Goal: Task Accomplishment & Management: Use online tool/utility

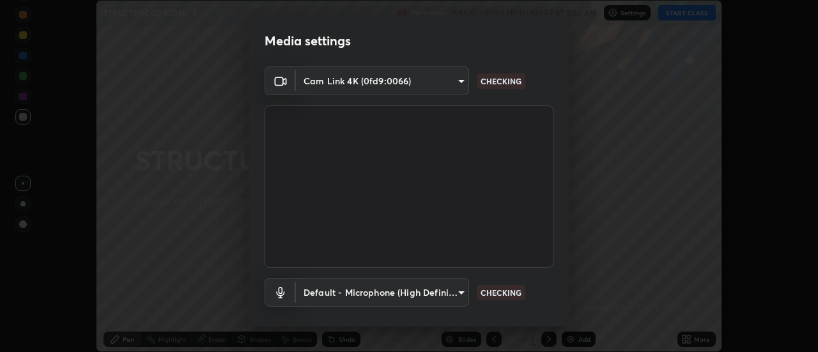
scroll to position [67, 0]
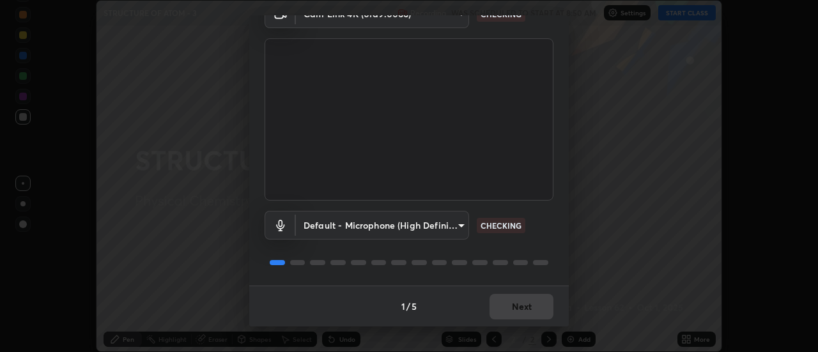
click at [528, 309] on div "1 / 5 Next" at bounding box center [409, 306] width 320 height 41
click at [525, 309] on div "1 / 5 Next" at bounding box center [409, 306] width 320 height 41
click at [525, 306] on div "1 / 5 Next" at bounding box center [409, 306] width 320 height 41
click at [522, 311] on div "1 / 5 Next" at bounding box center [409, 306] width 320 height 41
click at [525, 313] on div "1 / 5 Next" at bounding box center [409, 306] width 320 height 41
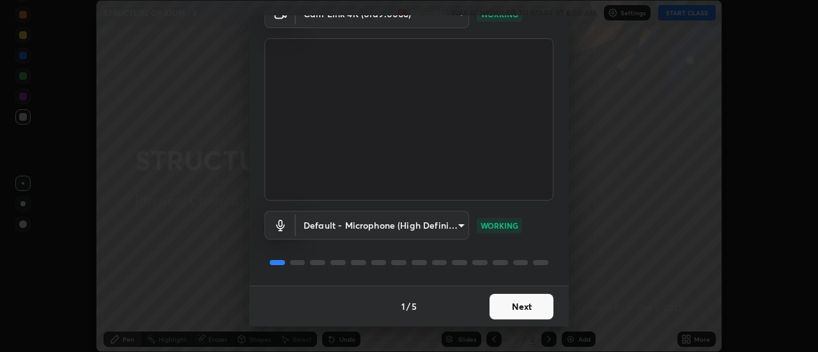
click at [516, 312] on button "Next" at bounding box center [522, 307] width 64 height 26
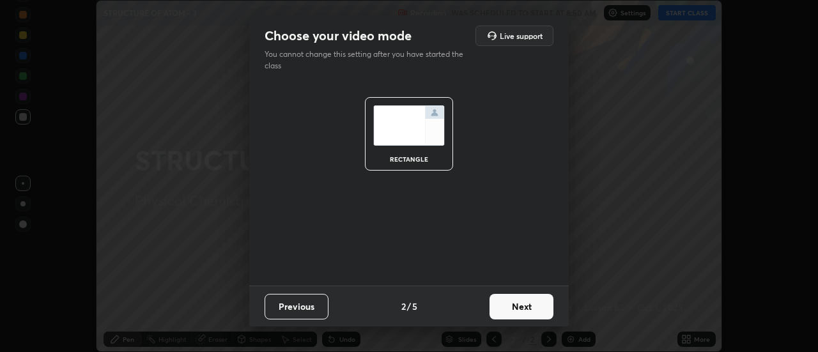
click at [530, 318] on button "Next" at bounding box center [522, 307] width 64 height 26
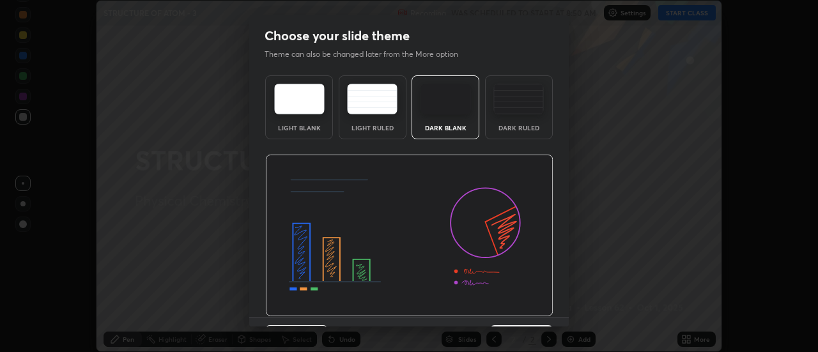
click at [529, 111] on img at bounding box center [518, 99] width 50 height 31
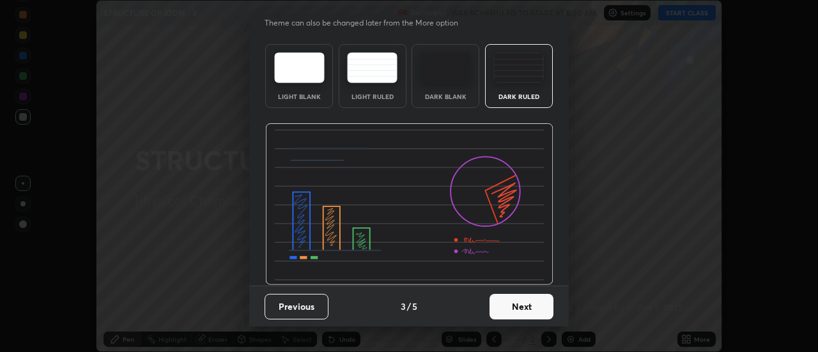
click at [528, 307] on button "Next" at bounding box center [522, 307] width 64 height 26
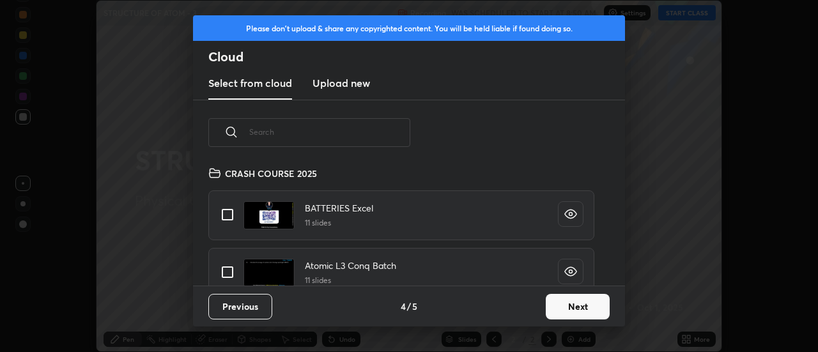
scroll to position [120, 410]
click at [233, 270] on input "grid" at bounding box center [227, 272] width 27 height 27
checkbox input "true"
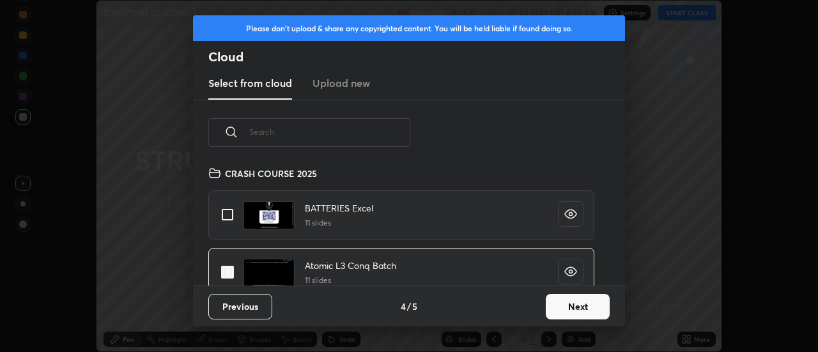
click at [578, 304] on button "Next" at bounding box center [578, 307] width 64 height 26
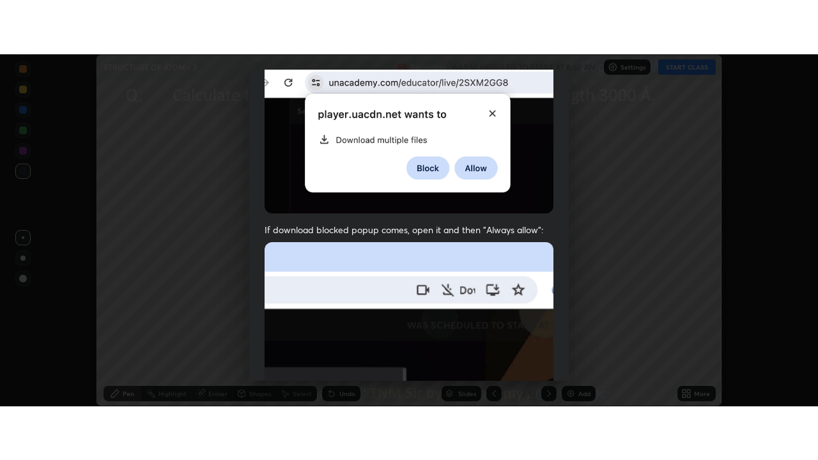
scroll to position [328, 0]
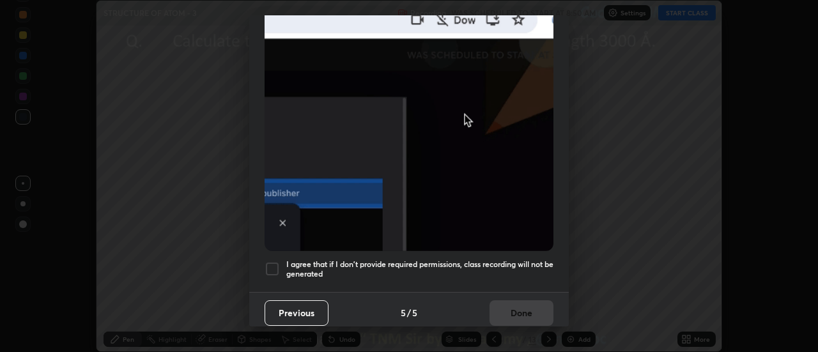
click at [274, 261] on div at bounding box center [272, 268] width 15 height 15
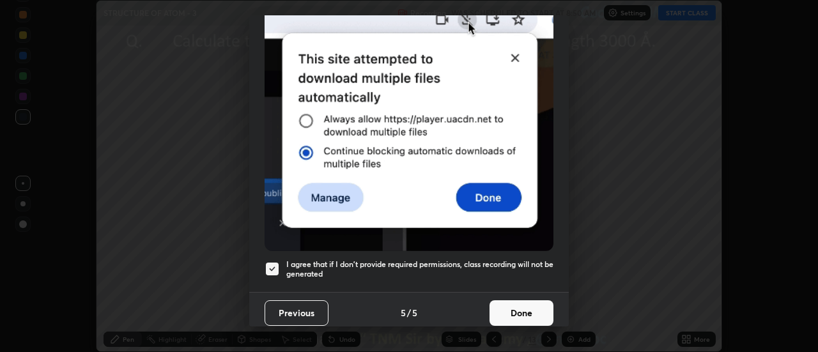
click at [527, 311] on button "Done" at bounding box center [522, 313] width 64 height 26
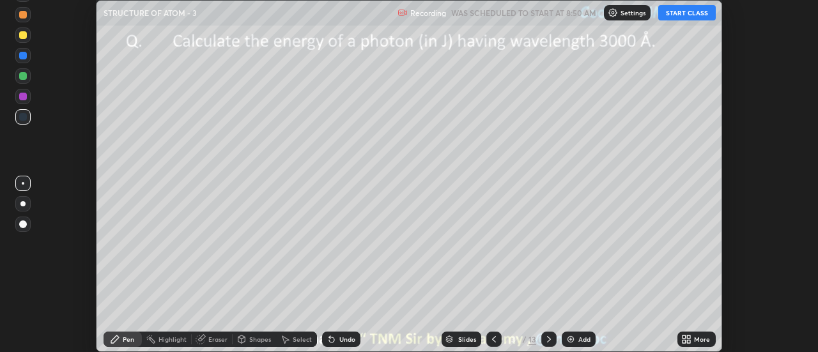
click at [493, 339] on icon at bounding box center [494, 339] width 10 height 10
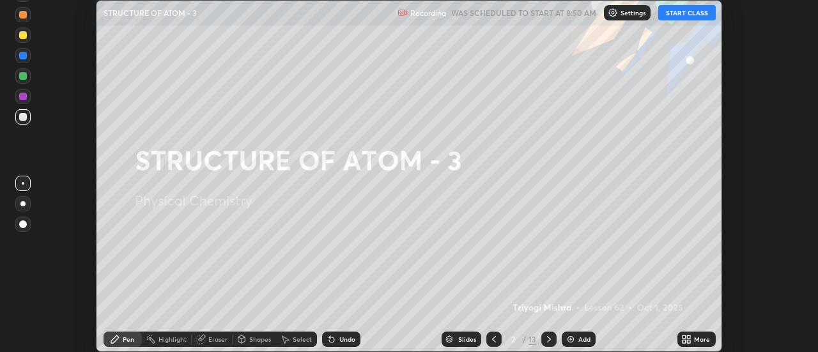
click at [695, 340] on div "More" at bounding box center [702, 339] width 16 height 6
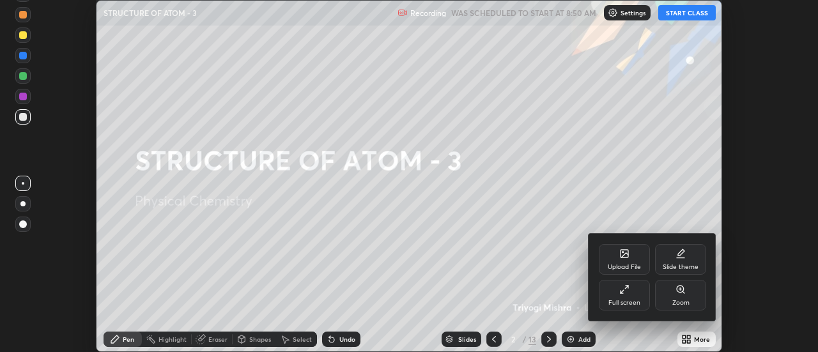
click at [631, 295] on div "Full screen" at bounding box center [624, 295] width 51 height 31
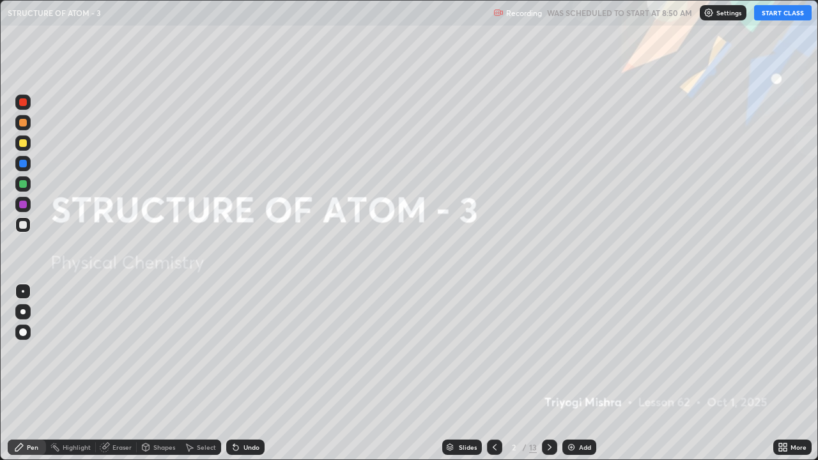
scroll to position [460, 818]
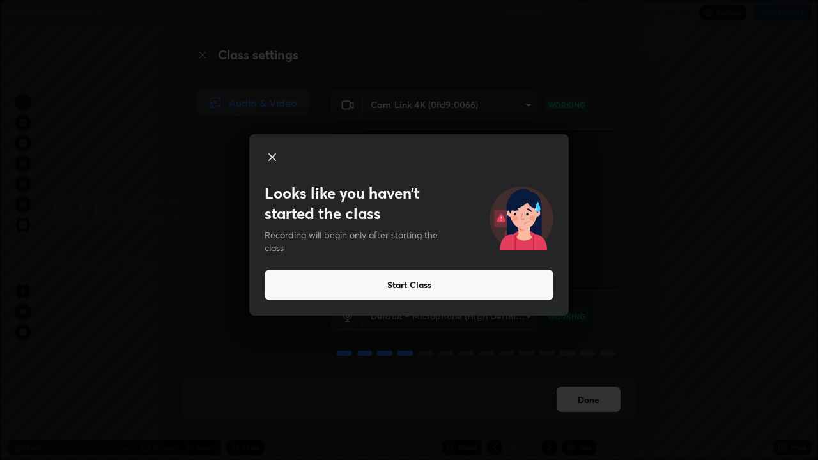
click at [272, 157] on icon at bounding box center [272, 157] width 6 height 6
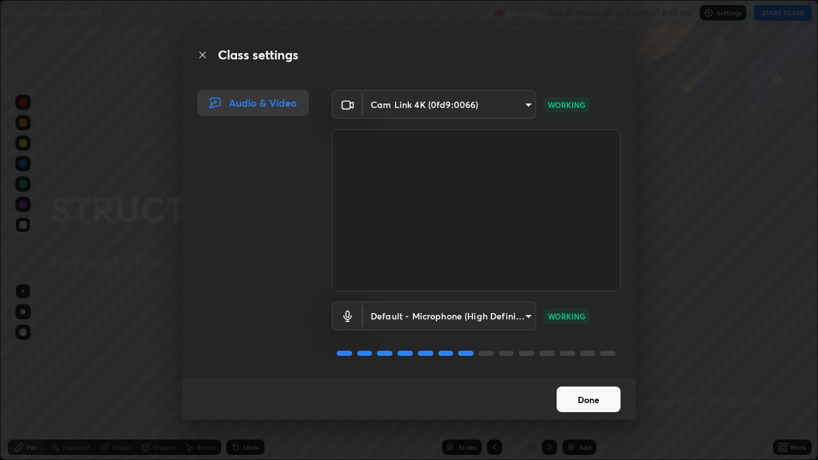
click at [593, 352] on button "Done" at bounding box center [589, 400] width 64 height 26
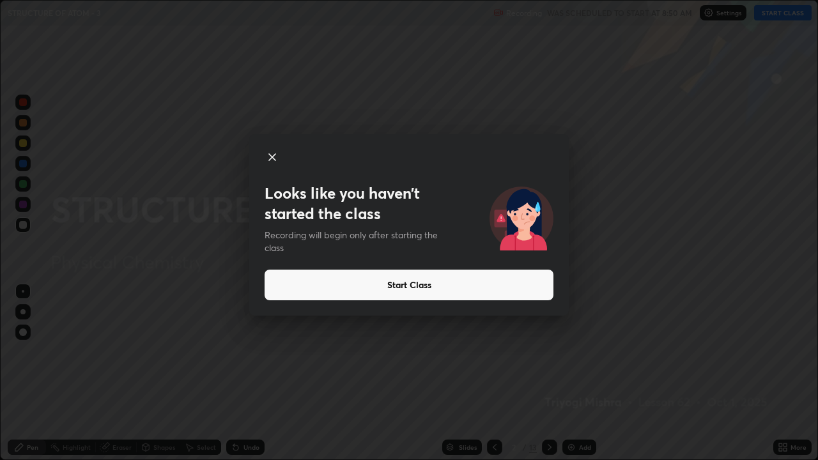
click at [396, 286] on button "Start Class" at bounding box center [409, 285] width 289 height 31
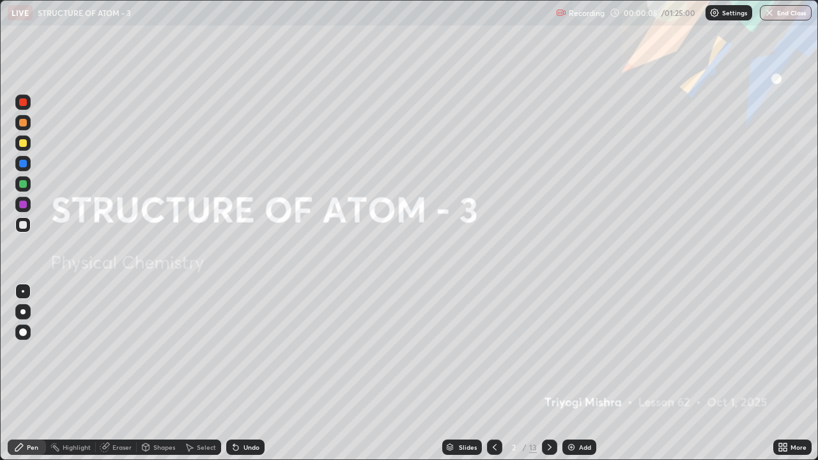
click at [22, 314] on div at bounding box center [22, 311] width 5 height 5
click at [575, 352] on div "Add" at bounding box center [579, 447] width 34 height 15
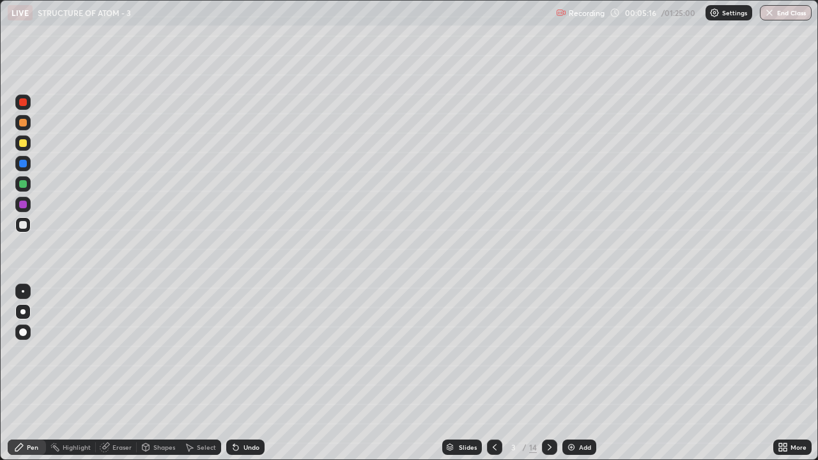
click at [23, 291] on div at bounding box center [23, 291] width 3 height 3
click at [120, 352] on div "Eraser" at bounding box center [121, 447] width 19 height 6
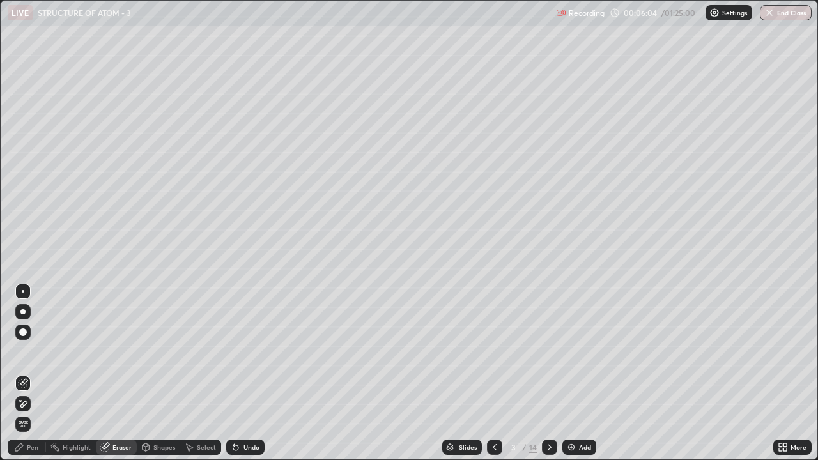
click at [22, 352] on span "Erase all" at bounding box center [23, 425] width 14 height 8
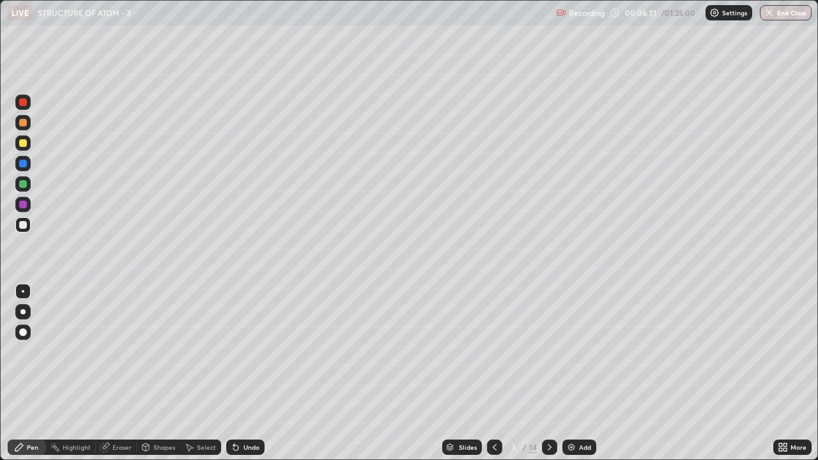
click at [22, 313] on div at bounding box center [22, 311] width 5 height 5
click at [22, 311] on div at bounding box center [22, 311] width 5 height 5
click at [159, 352] on div "Shapes" at bounding box center [164, 447] width 22 height 6
click at [31, 352] on div "Pen" at bounding box center [33, 447] width 12 height 6
click at [160, 352] on div "Shapes" at bounding box center [164, 447] width 22 height 6
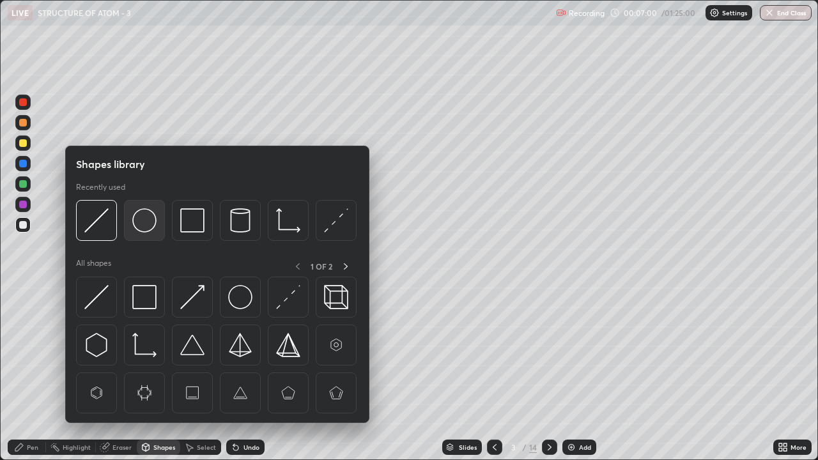
click at [154, 222] on img at bounding box center [144, 220] width 24 height 24
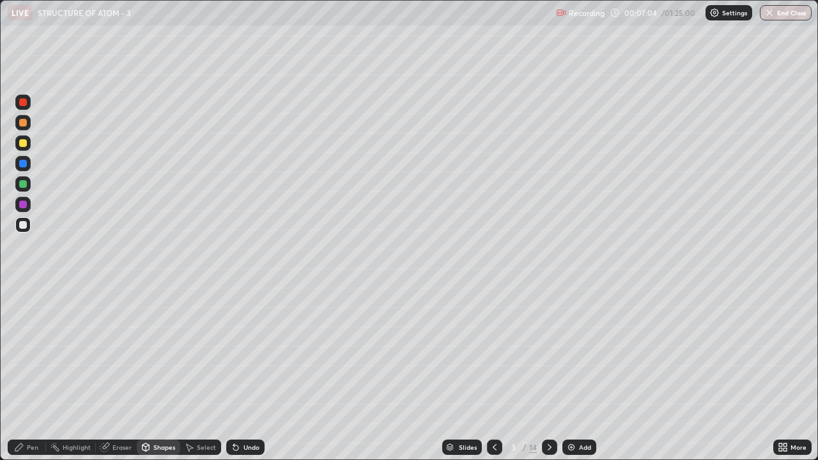
click at [31, 352] on div "Pen" at bounding box center [33, 447] width 12 height 6
click at [23, 291] on div at bounding box center [23, 291] width 3 height 3
click at [574, 352] on img at bounding box center [571, 447] width 10 height 10
click at [123, 352] on div "Eraser" at bounding box center [121, 447] width 19 height 6
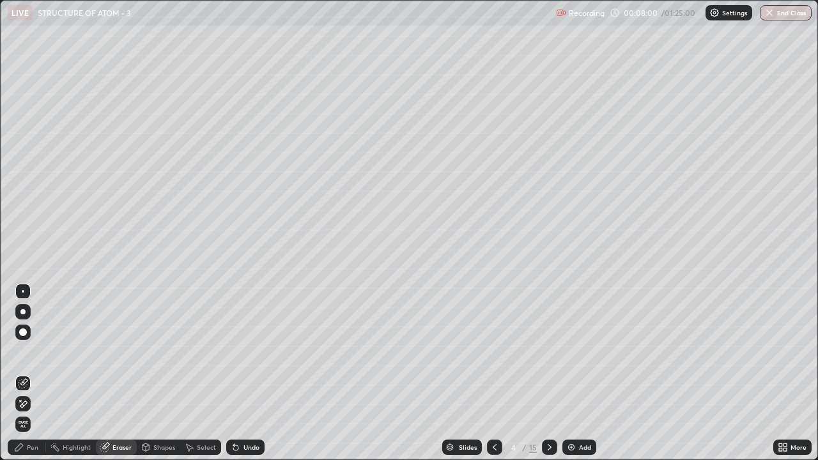
click at [22, 352] on span "Erase all" at bounding box center [23, 425] width 14 height 8
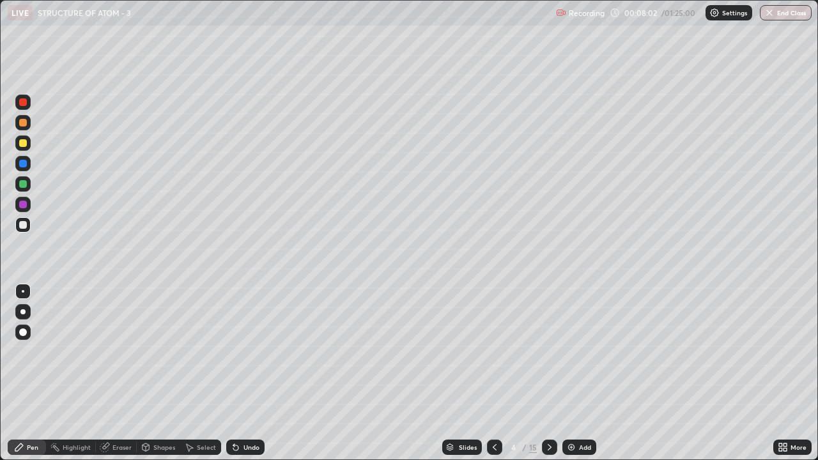
click at [493, 352] on icon at bounding box center [495, 447] width 10 height 10
click at [68, 352] on div "Highlight" at bounding box center [77, 447] width 28 height 6
click at [25, 352] on div "Pen" at bounding box center [27, 447] width 38 height 15
click at [156, 352] on div "Shapes" at bounding box center [164, 447] width 22 height 6
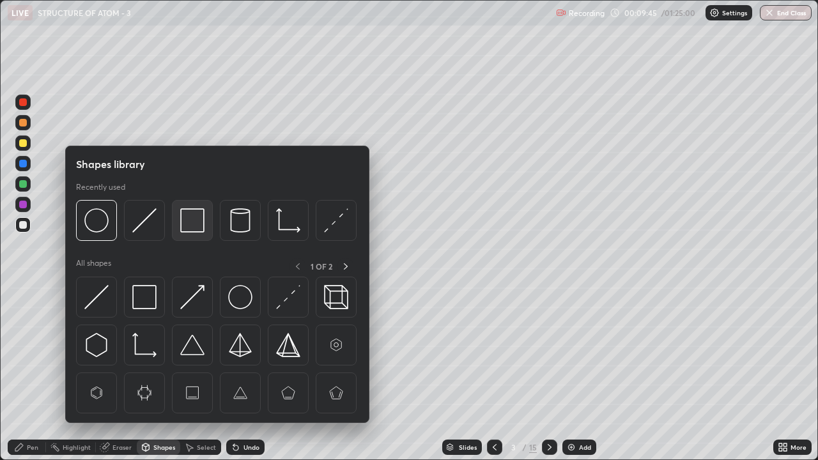
click at [186, 224] on img at bounding box center [192, 220] width 24 height 24
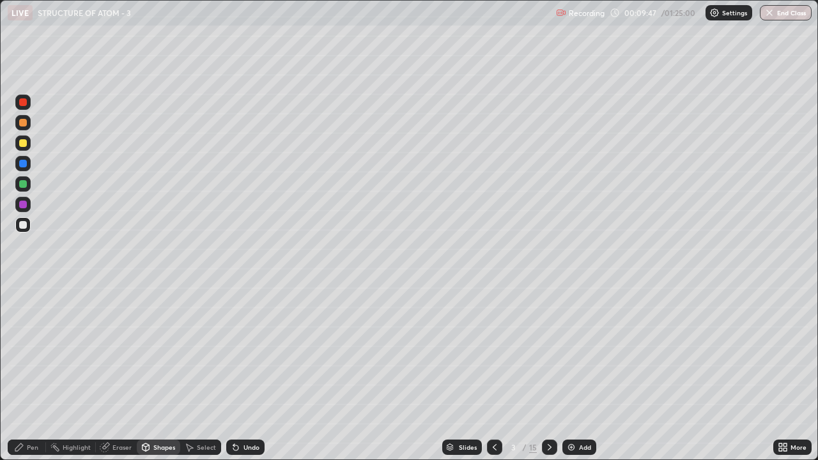
click at [24, 352] on div "Pen" at bounding box center [27, 447] width 38 height 15
click at [575, 352] on img at bounding box center [571, 447] width 10 height 10
click at [118, 352] on div "Eraser" at bounding box center [121, 447] width 19 height 6
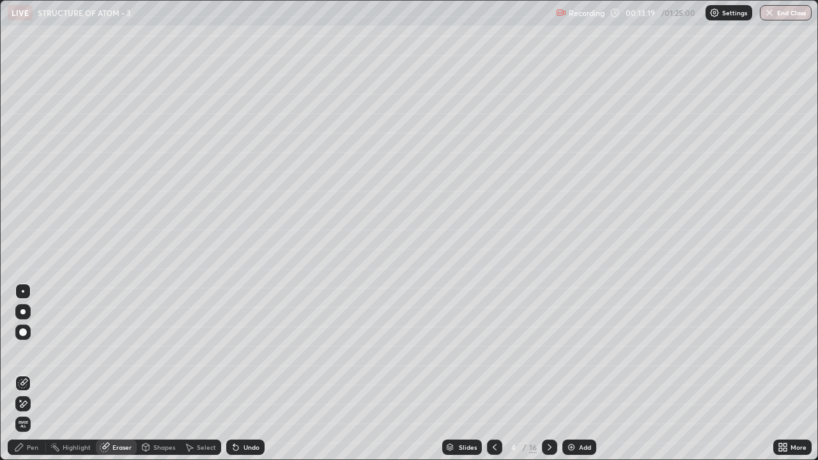
click at [23, 352] on span "Erase all" at bounding box center [23, 425] width 14 height 8
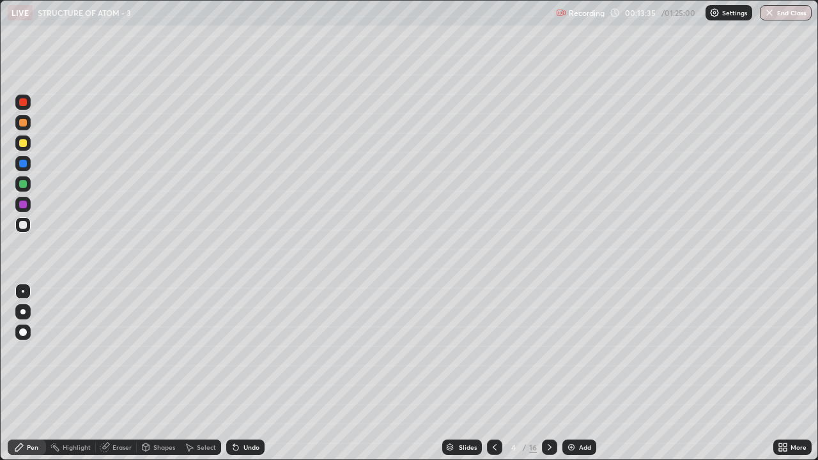
click at [23, 312] on div at bounding box center [22, 311] width 5 height 5
click at [23, 291] on div at bounding box center [23, 291] width 3 height 3
click at [23, 318] on div at bounding box center [22, 311] width 15 height 15
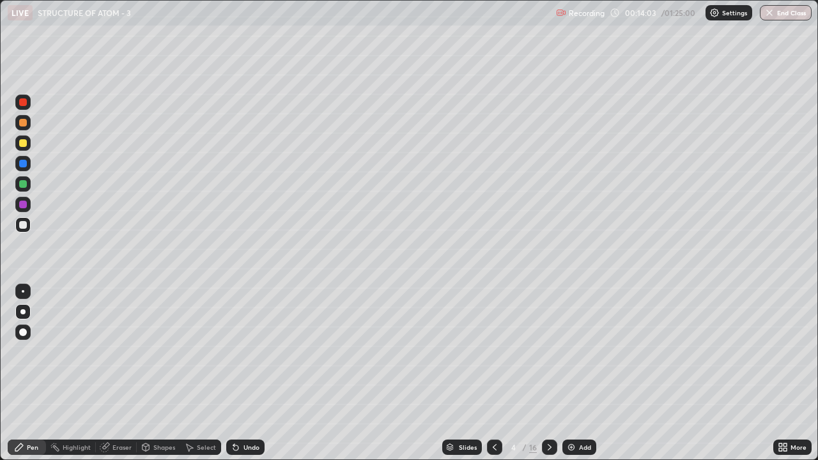
click at [23, 312] on div at bounding box center [22, 311] width 5 height 5
click at [26, 145] on div at bounding box center [23, 143] width 8 height 8
click at [25, 143] on div at bounding box center [23, 143] width 8 height 8
click at [572, 352] on img at bounding box center [571, 447] width 10 height 10
click at [124, 352] on div "Eraser" at bounding box center [121, 447] width 19 height 6
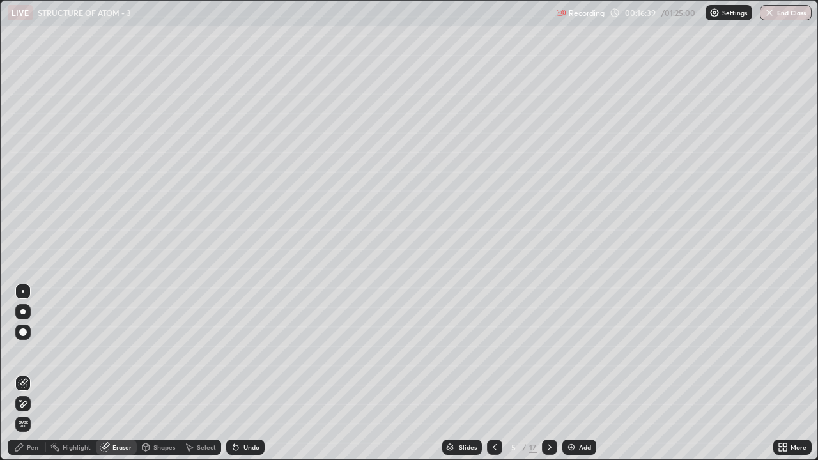
click at [23, 352] on span "Erase all" at bounding box center [23, 425] width 14 height 8
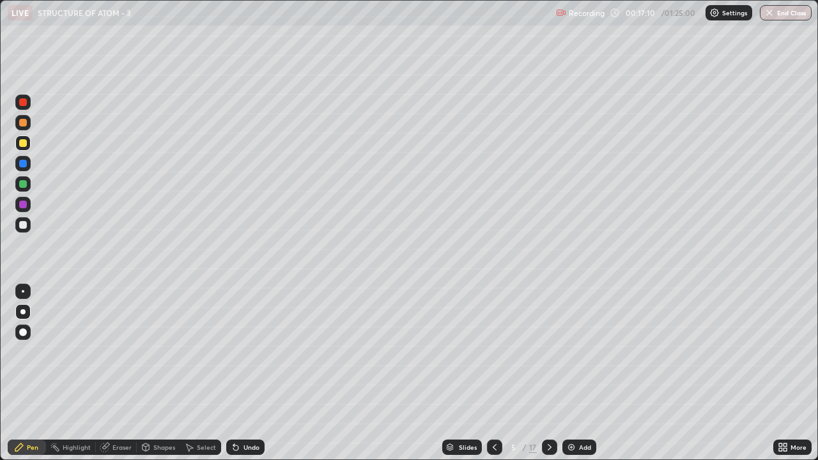
click at [68, 352] on div "Highlight" at bounding box center [77, 447] width 28 height 6
click at [35, 352] on div "Pen" at bounding box center [33, 447] width 12 height 6
click at [156, 352] on div "Shapes" at bounding box center [164, 447] width 22 height 6
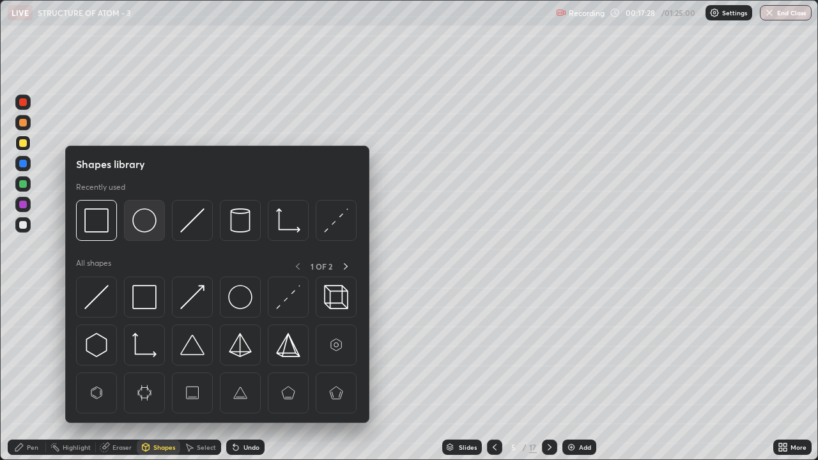
click at [143, 223] on img at bounding box center [144, 220] width 24 height 24
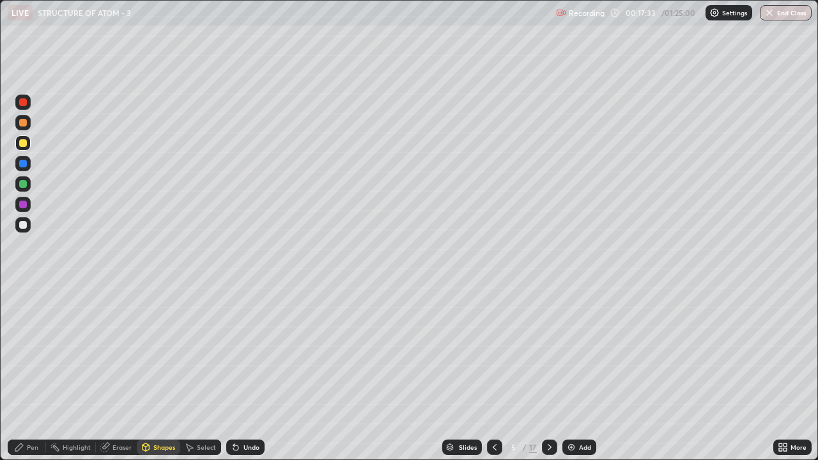
click at [156, 352] on div "Shapes" at bounding box center [164, 447] width 22 height 6
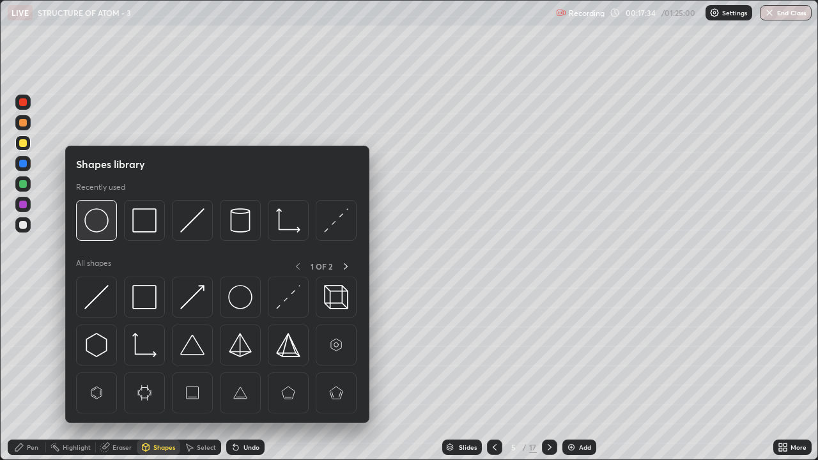
click at [95, 219] on img at bounding box center [96, 220] width 24 height 24
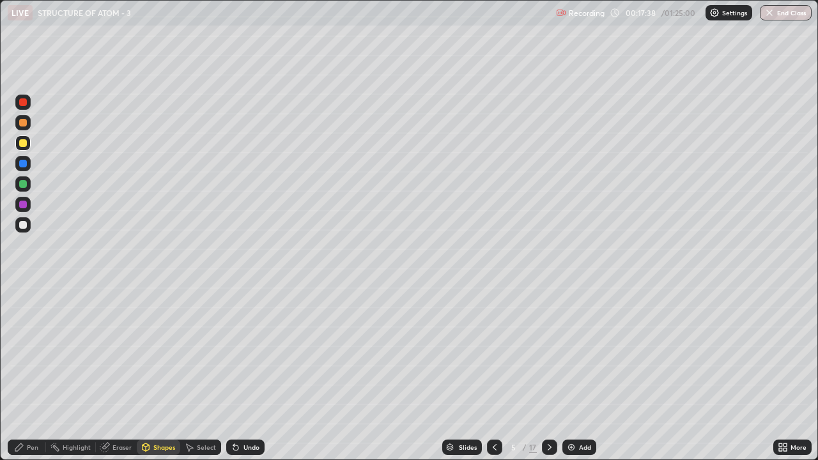
click at [77, 352] on div "Highlight" at bounding box center [77, 447] width 28 height 6
click at [26, 352] on div "Pen" at bounding box center [27, 447] width 38 height 15
click at [73, 352] on div "Highlight" at bounding box center [77, 447] width 28 height 6
click at [72, 352] on div "Highlight" at bounding box center [77, 447] width 28 height 6
click at [29, 352] on div "Pen" at bounding box center [33, 447] width 12 height 6
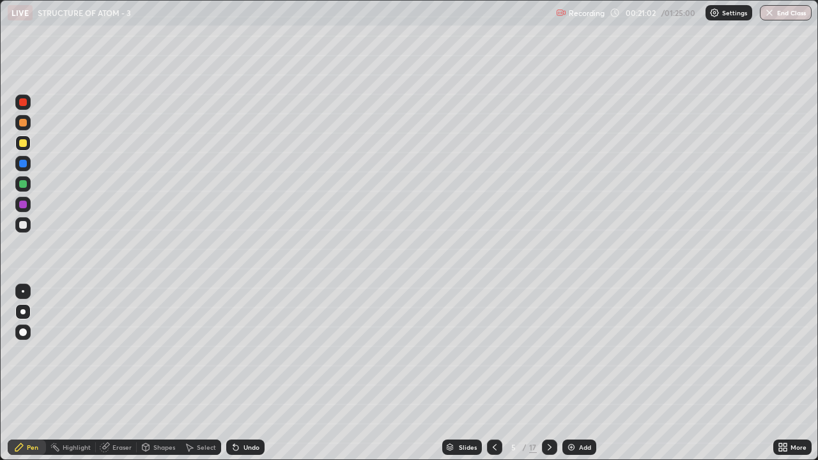
click at [75, 352] on div "Highlight" at bounding box center [77, 447] width 28 height 6
click at [71, 352] on div "Highlight" at bounding box center [77, 447] width 28 height 6
click at [30, 352] on div "Pen" at bounding box center [33, 447] width 12 height 6
click at [155, 352] on div "Shapes" at bounding box center [164, 447] width 22 height 6
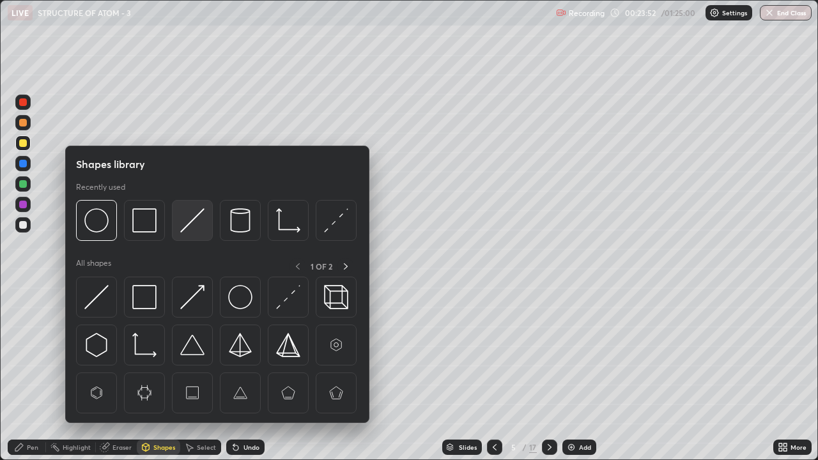
click at [195, 219] on img at bounding box center [192, 220] width 24 height 24
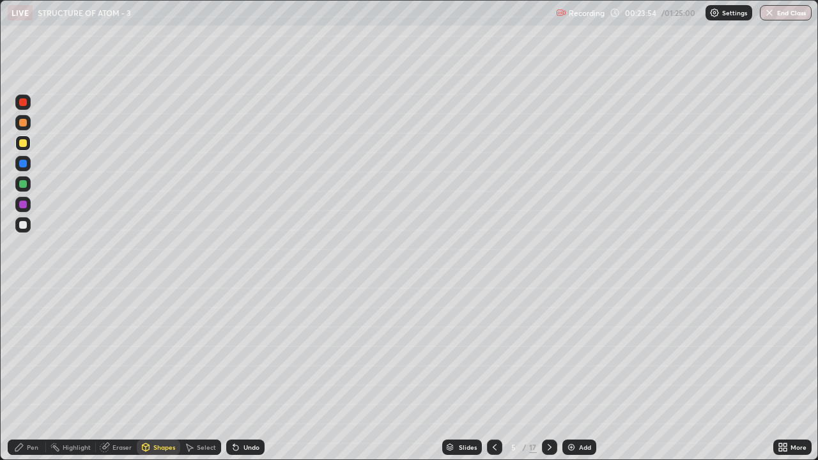
click at [31, 352] on div "Pen" at bounding box center [33, 447] width 12 height 6
click at [23, 291] on div at bounding box center [23, 291] width 3 height 3
click at [74, 352] on div "Highlight" at bounding box center [77, 447] width 28 height 6
click at [20, 226] on div at bounding box center [23, 225] width 8 height 8
click at [22, 225] on div at bounding box center [23, 225] width 8 height 8
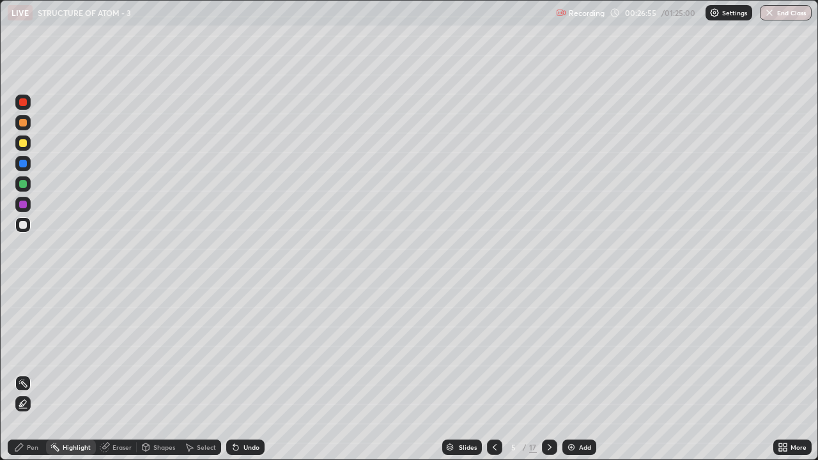
click at [32, 352] on div "Pen" at bounding box center [33, 447] width 12 height 6
click at [547, 352] on icon at bounding box center [550, 447] width 10 height 10
click at [158, 352] on div "Shapes" at bounding box center [164, 447] width 22 height 6
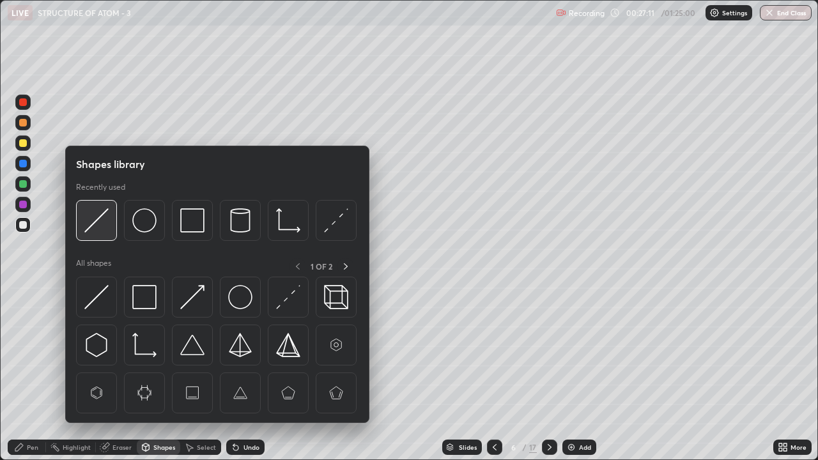
click at [102, 219] on img at bounding box center [96, 220] width 24 height 24
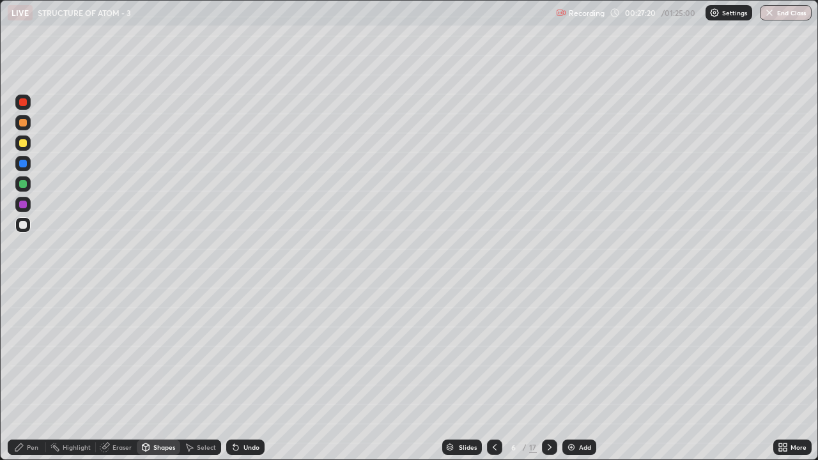
click at [31, 352] on div "Pen" at bounding box center [33, 447] width 12 height 6
click at [25, 309] on div at bounding box center [22, 311] width 15 height 15
click at [23, 311] on div at bounding box center [22, 311] width 5 height 5
click at [573, 352] on img at bounding box center [571, 447] width 10 height 10
click at [123, 352] on div "Eraser" at bounding box center [121, 447] width 19 height 6
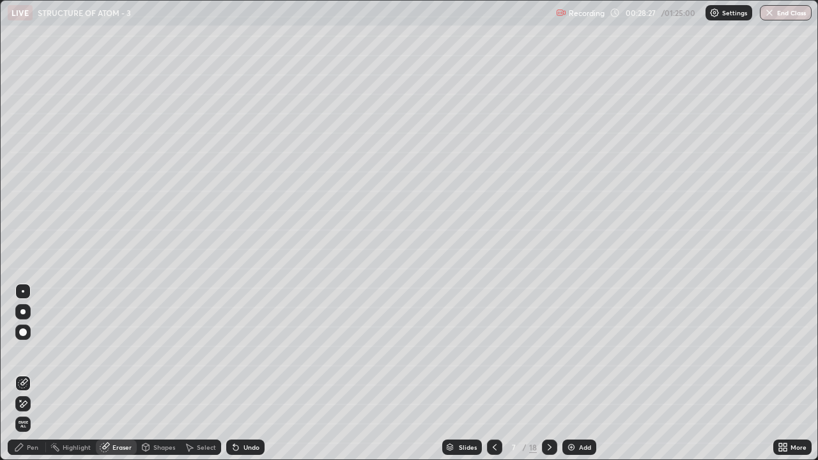
click at [25, 352] on span "Erase all" at bounding box center [23, 425] width 14 height 8
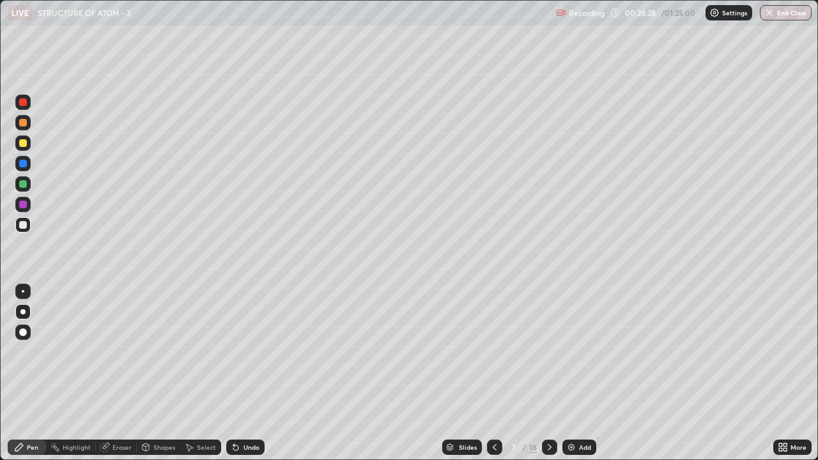
click at [492, 352] on icon at bounding box center [495, 447] width 10 height 10
click at [26, 141] on div at bounding box center [23, 143] width 8 height 8
click at [23, 291] on div at bounding box center [23, 291] width 3 height 3
click at [24, 290] on div at bounding box center [22, 291] width 15 height 15
click at [163, 352] on div "Shapes" at bounding box center [164, 447] width 22 height 6
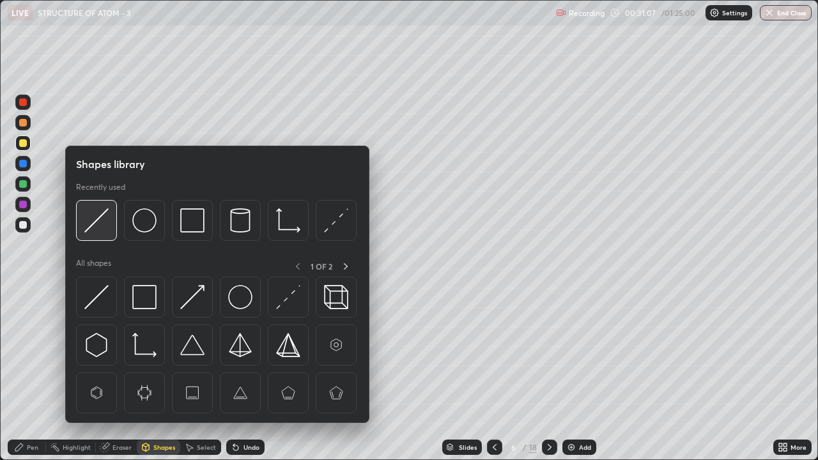
click at [98, 217] on img at bounding box center [96, 220] width 24 height 24
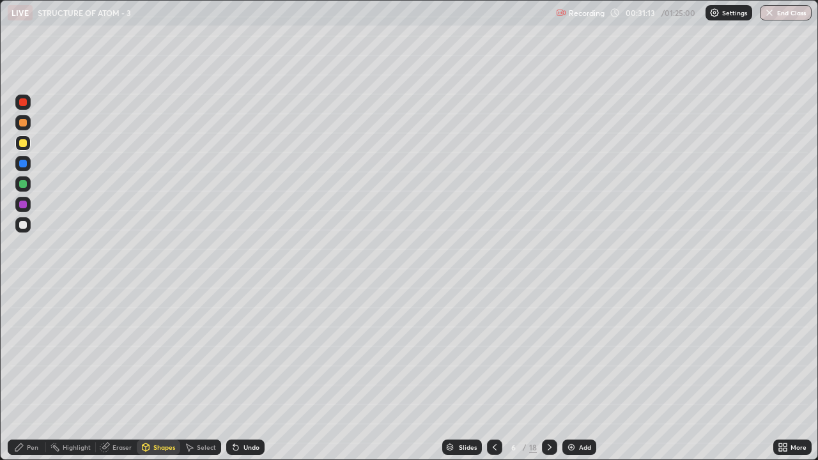
click at [27, 352] on div "Pen" at bounding box center [33, 447] width 12 height 6
click at [22, 352] on icon at bounding box center [19, 448] width 8 height 8
click at [66, 352] on div "Highlight" at bounding box center [77, 447] width 28 height 6
click at [493, 352] on icon at bounding box center [495, 447] width 4 height 6
click at [549, 352] on div at bounding box center [549, 447] width 15 height 15
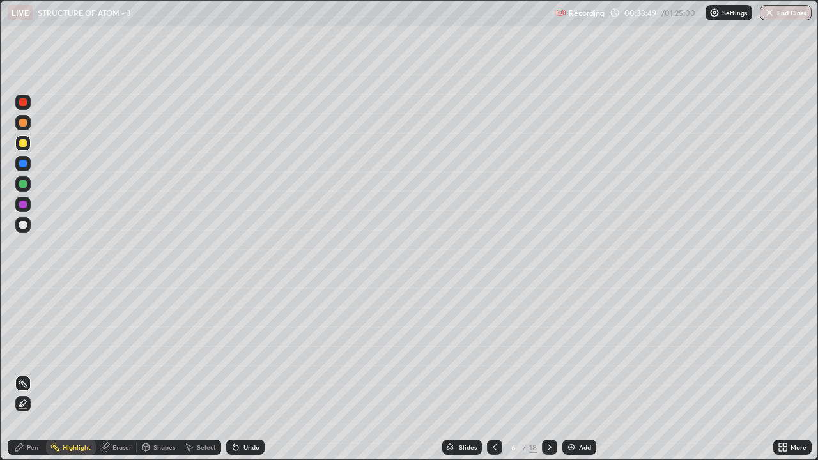
click at [19, 352] on icon at bounding box center [19, 448] width 8 height 8
click at [23, 312] on div at bounding box center [22, 311] width 5 height 5
click at [22, 312] on div at bounding box center [22, 311] width 5 height 5
click at [155, 352] on div "Shapes" at bounding box center [164, 447] width 22 height 6
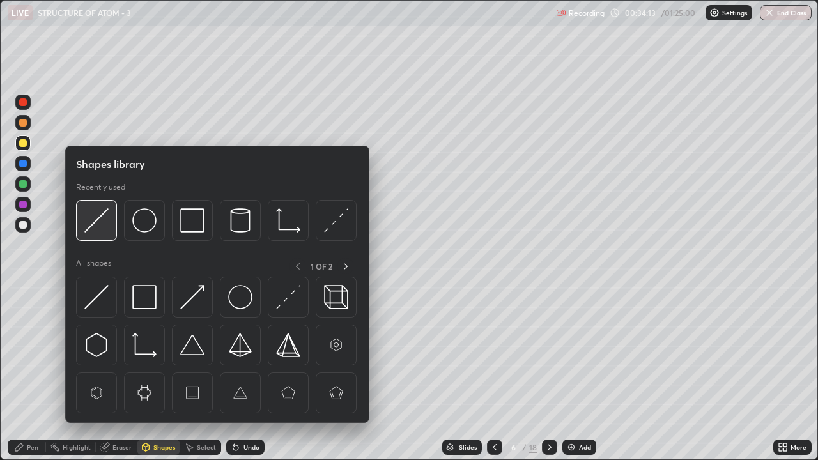
click at [97, 224] on img at bounding box center [96, 220] width 24 height 24
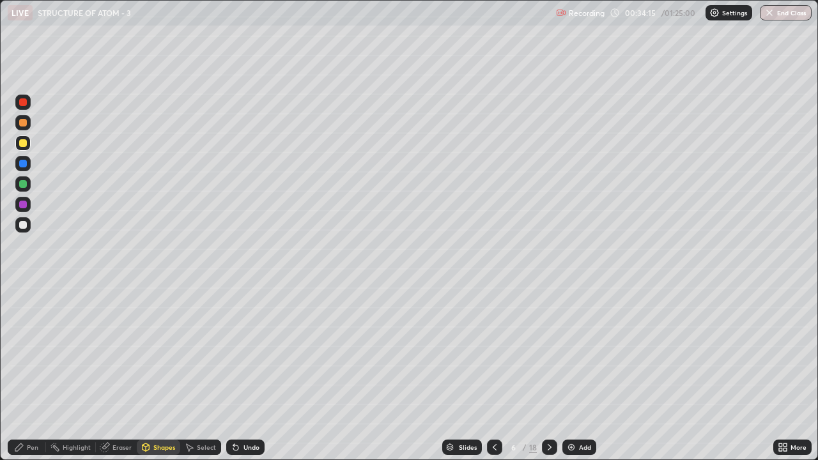
click at [29, 352] on div "Pen" at bounding box center [27, 447] width 38 height 15
click at [23, 291] on div at bounding box center [23, 291] width 3 height 3
click at [159, 352] on div "Shapes" at bounding box center [164, 447] width 22 height 6
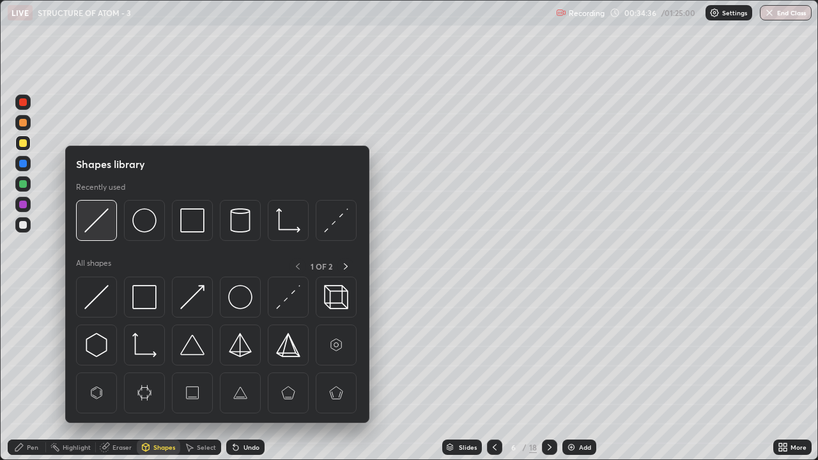
click at [100, 219] on img at bounding box center [96, 220] width 24 height 24
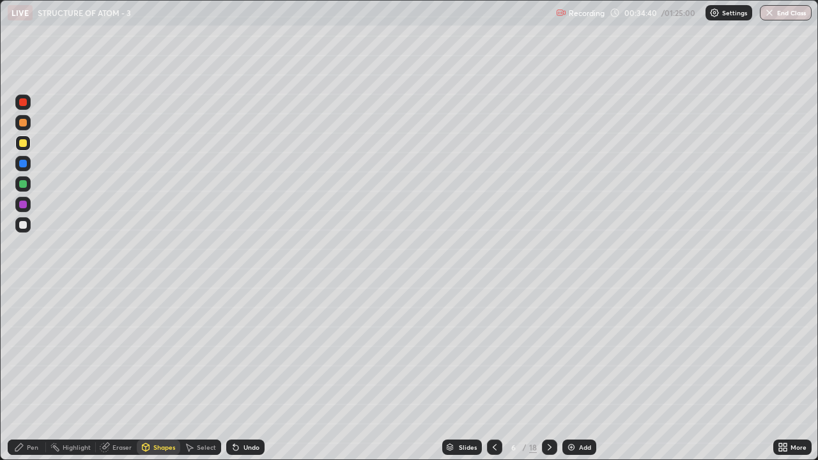
click at [34, 352] on div "Pen" at bounding box center [33, 447] width 12 height 6
click at [24, 314] on div at bounding box center [22, 311] width 5 height 5
click at [23, 291] on div at bounding box center [23, 291] width 3 height 3
click at [573, 352] on img at bounding box center [571, 447] width 10 height 10
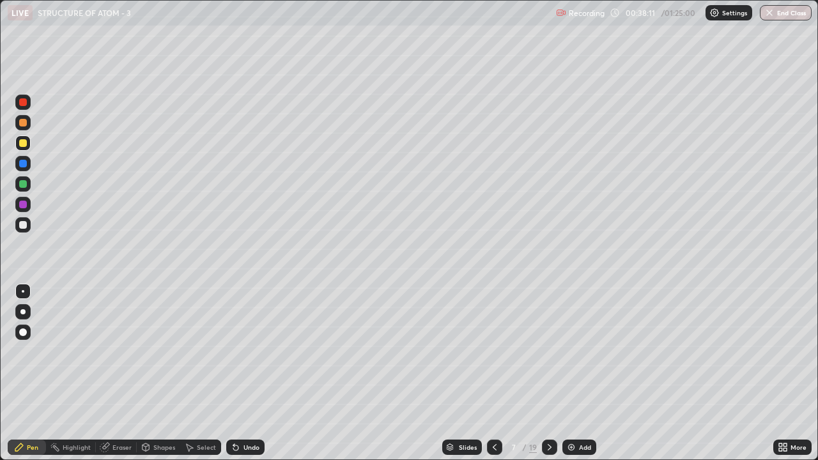
click at [21, 224] on div at bounding box center [23, 225] width 8 height 8
click at [24, 223] on div at bounding box center [23, 225] width 8 height 8
click at [158, 352] on div "Shapes" at bounding box center [164, 447] width 22 height 6
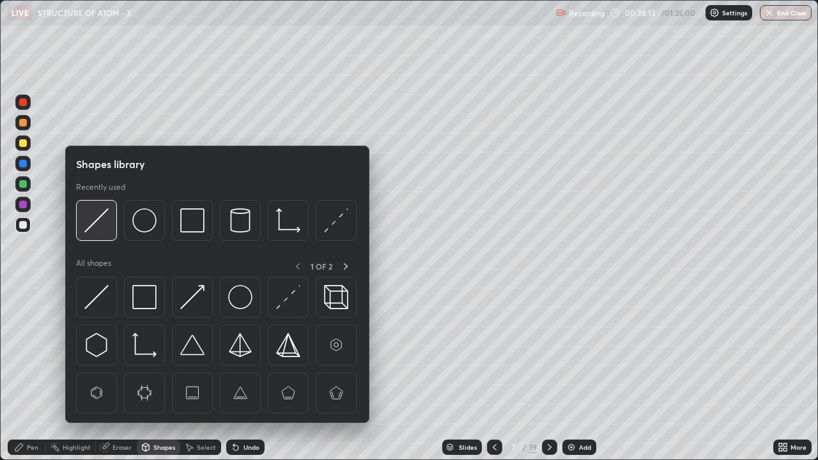
click at [99, 224] on img at bounding box center [96, 220] width 24 height 24
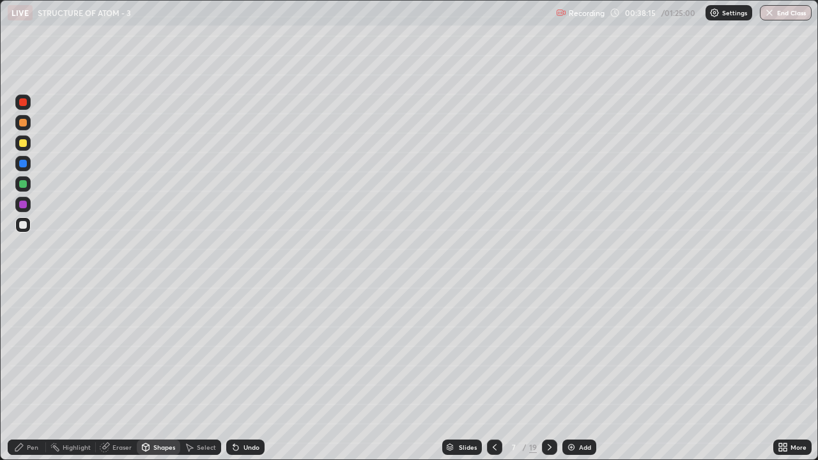
click at [30, 352] on div "Pen" at bounding box center [33, 447] width 12 height 6
click at [27, 352] on div "Pen" at bounding box center [33, 447] width 12 height 6
click at [67, 352] on div "Highlight" at bounding box center [77, 447] width 28 height 6
click at [24, 352] on div "Pen" at bounding box center [27, 447] width 38 height 15
click at [163, 352] on div "Shapes" at bounding box center [164, 447] width 22 height 6
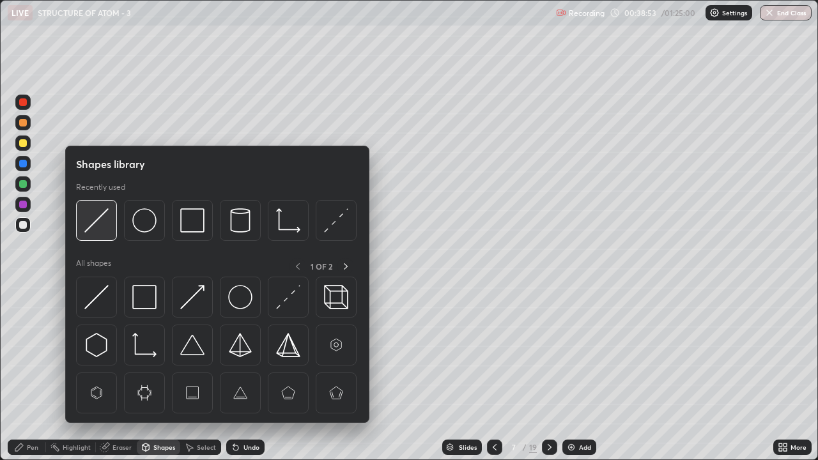
click at [86, 220] on img at bounding box center [96, 220] width 24 height 24
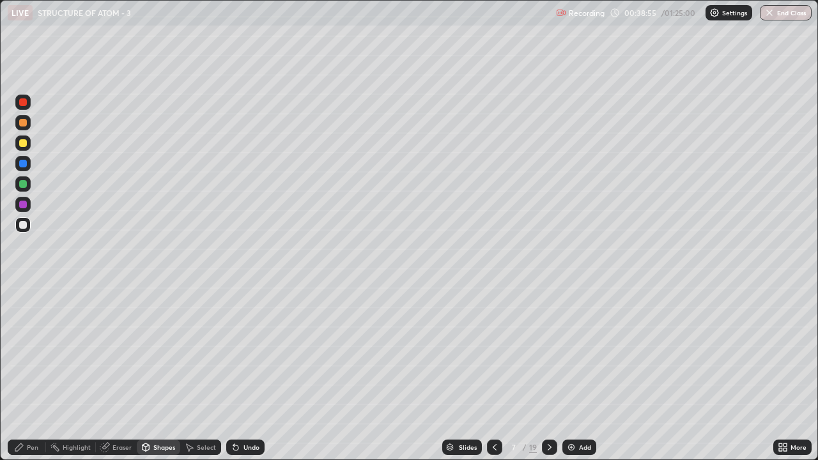
click at [26, 352] on div "Pen" at bounding box center [27, 447] width 38 height 15
click at [21, 352] on icon at bounding box center [19, 448] width 8 height 8
click at [159, 352] on div "Shapes" at bounding box center [164, 447] width 22 height 6
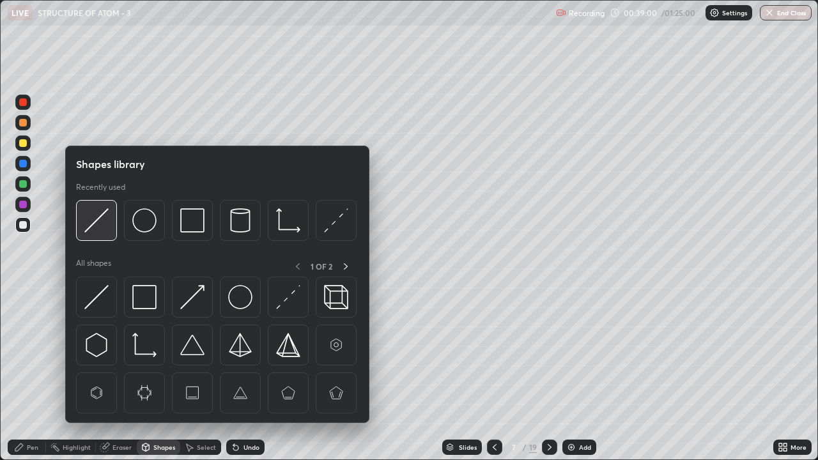
click at [102, 219] on img at bounding box center [96, 220] width 24 height 24
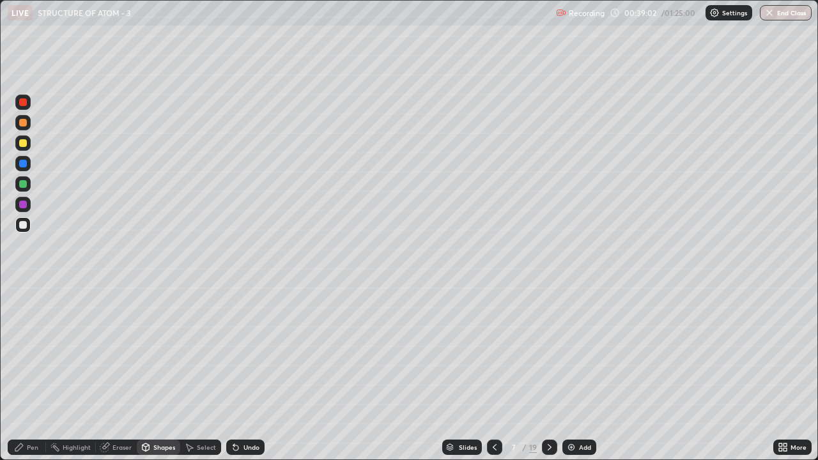
click at [36, 352] on div "Pen" at bounding box center [33, 447] width 12 height 6
click at [30, 352] on div "Pen" at bounding box center [33, 447] width 12 height 6
click at [75, 352] on div "Highlight" at bounding box center [77, 447] width 28 height 6
click at [77, 352] on div "Highlight" at bounding box center [77, 447] width 28 height 6
click at [33, 352] on div "Pen" at bounding box center [33, 447] width 12 height 6
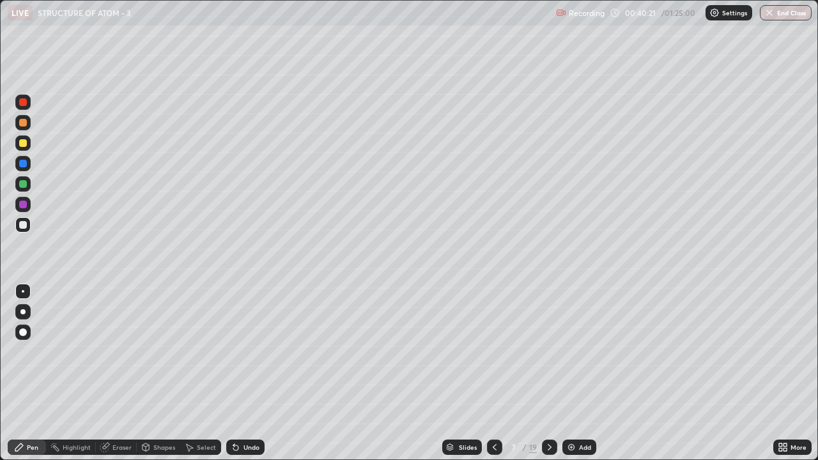
click at [23, 310] on div at bounding box center [22, 311] width 5 height 5
click at [24, 309] on div at bounding box center [22, 311] width 15 height 15
click at [23, 291] on div at bounding box center [23, 291] width 3 height 3
click at [154, 352] on div "Shapes" at bounding box center [164, 447] width 22 height 6
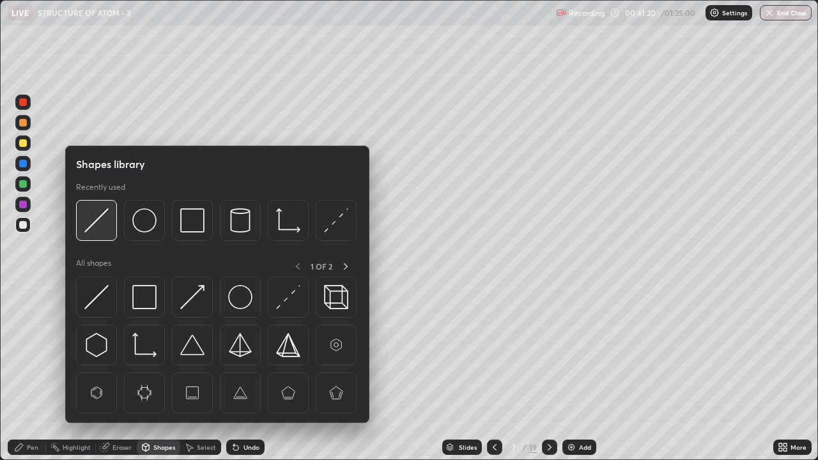
click at [97, 228] on img at bounding box center [96, 220] width 24 height 24
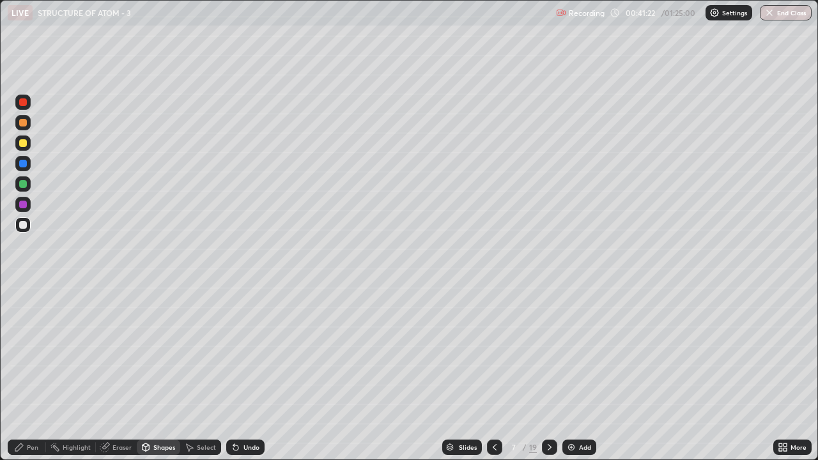
click at [29, 352] on div "Pen" at bounding box center [33, 447] width 12 height 6
click at [159, 352] on div "Shapes" at bounding box center [164, 447] width 22 height 6
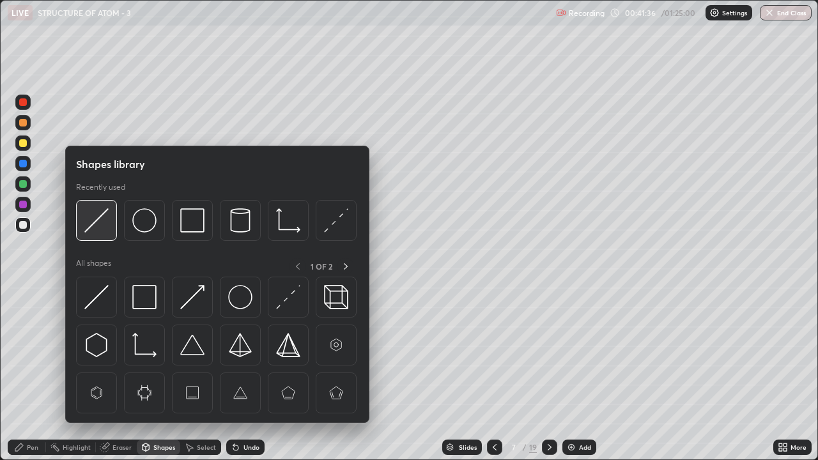
click at [97, 224] on img at bounding box center [96, 220] width 24 height 24
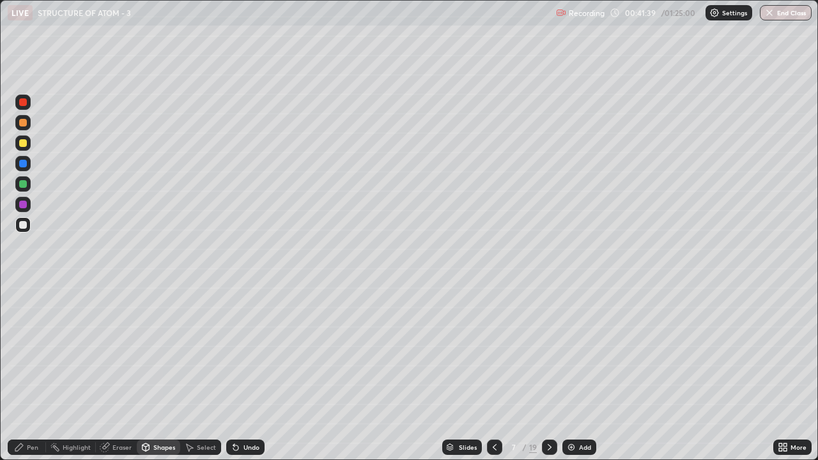
click at [26, 352] on div "Pen" at bounding box center [27, 447] width 38 height 15
click at [23, 226] on div at bounding box center [23, 225] width 8 height 8
click at [163, 352] on div "Shapes" at bounding box center [164, 447] width 22 height 6
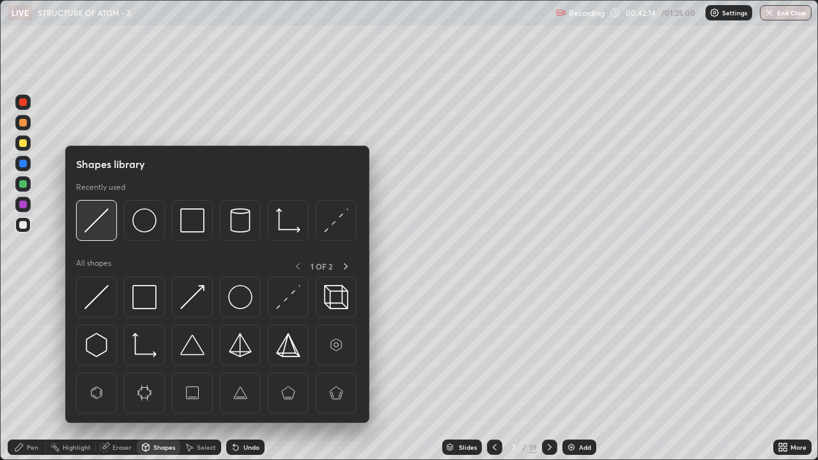
click at [98, 225] on img at bounding box center [96, 220] width 24 height 24
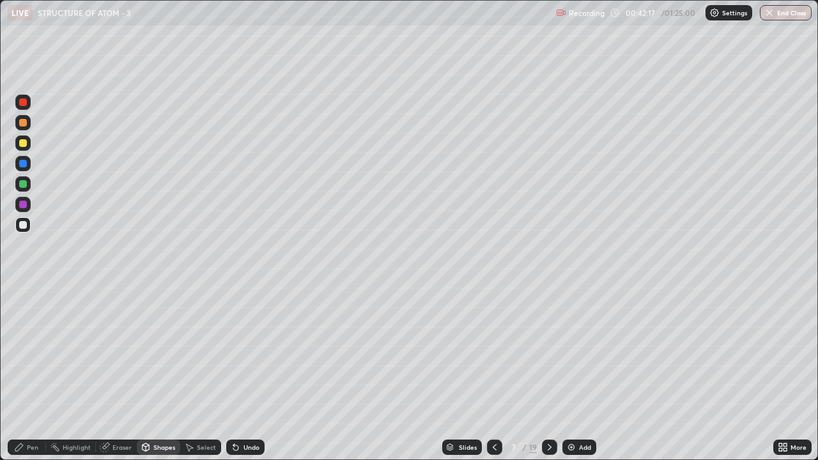
click at [29, 352] on div "Pen" at bounding box center [33, 447] width 12 height 6
click at [24, 352] on icon at bounding box center [19, 447] width 10 height 10
click at [163, 352] on div "Shapes" at bounding box center [164, 447] width 22 height 6
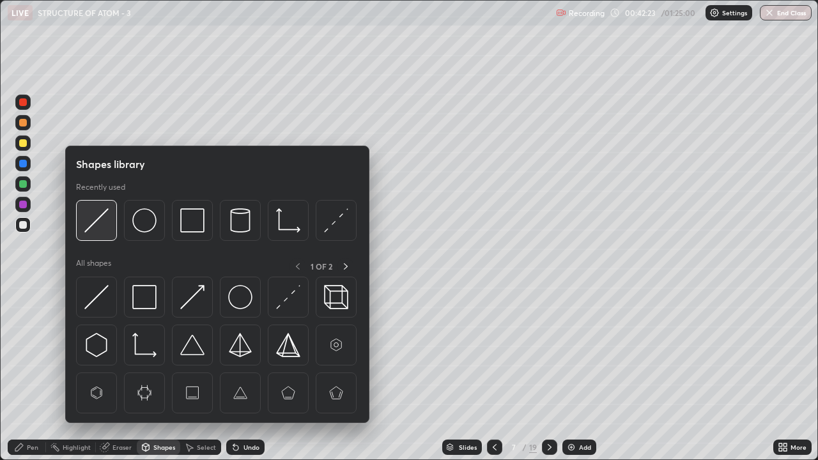
click at [103, 220] on img at bounding box center [96, 220] width 24 height 24
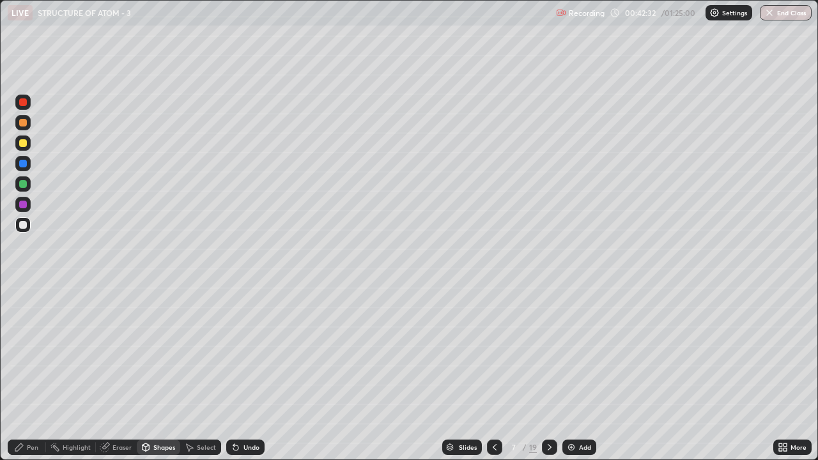
click at [30, 352] on div "Pen" at bounding box center [33, 447] width 12 height 6
click at [26, 352] on div "Pen" at bounding box center [27, 447] width 38 height 15
click at [22, 142] on div at bounding box center [23, 143] width 8 height 8
click at [22, 228] on div at bounding box center [23, 225] width 8 height 8
click at [23, 312] on div at bounding box center [22, 311] width 5 height 5
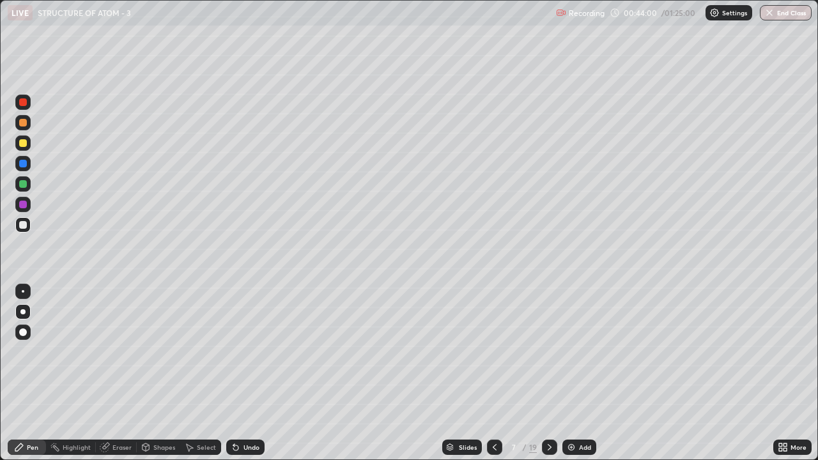
click at [570, 352] on img at bounding box center [571, 447] width 10 height 10
click at [23, 291] on div at bounding box center [23, 291] width 3 height 3
click at [157, 352] on div "Shapes" at bounding box center [164, 447] width 22 height 6
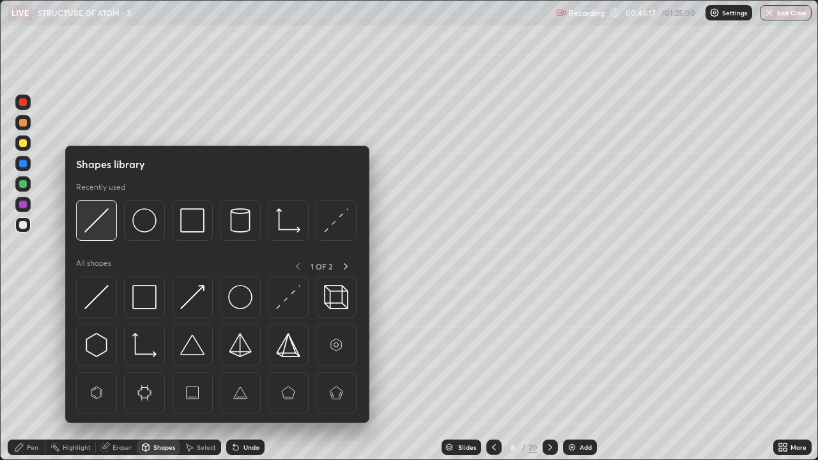
click at [98, 222] on img at bounding box center [96, 220] width 24 height 24
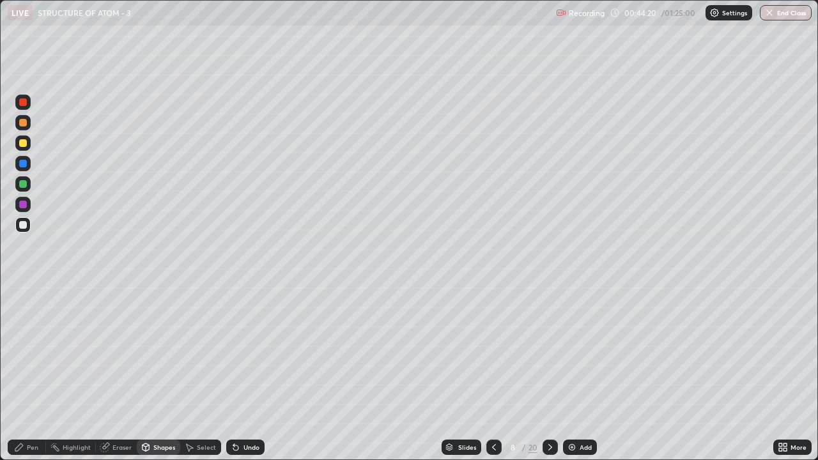
click at [24, 352] on icon at bounding box center [19, 447] width 10 height 10
click at [22, 352] on icon at bounding box center [19, 448] width 8 height 8
click at [114, 352] on div "Eraser" at bounding box center [116, 447] width 41 height 15
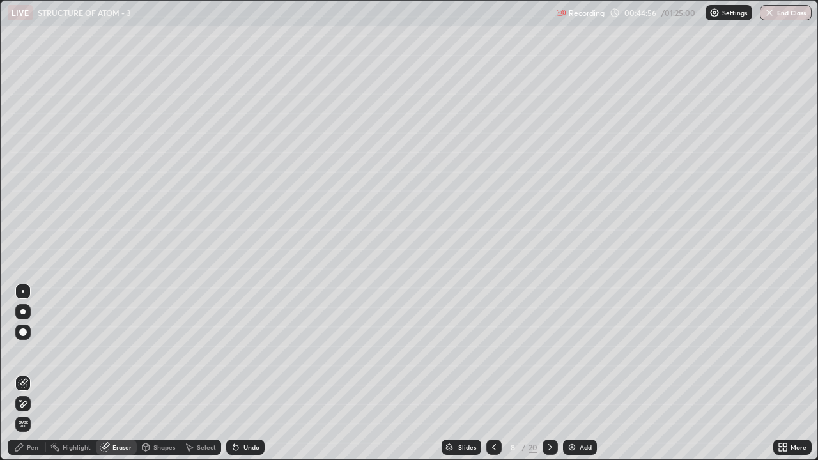
click at [65, 352] on div "Highlight" at bounding box center [77, 447] width 28 height 6
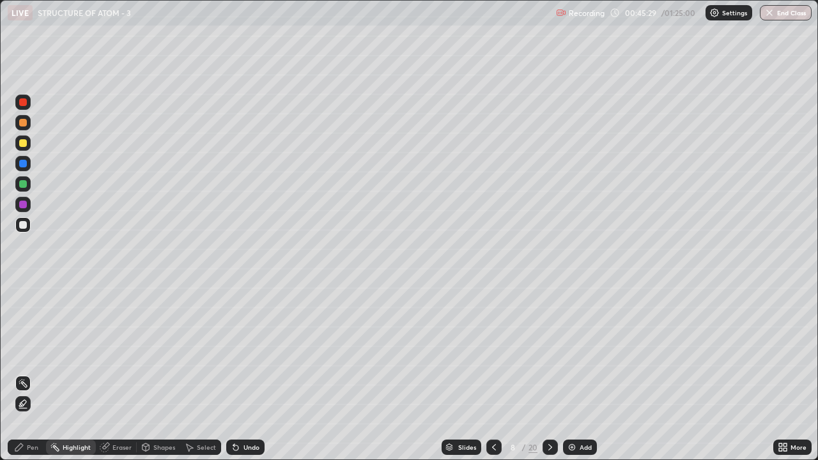
click at [26, 352] on div "Pen" at bounding box center [27, 447] width 38 height 15
click at [19, 145] on div at bounding box center [23, 143] width 8 height 8
click at [20, 144] on div at bounding box center [23, 143] width 8 height 8
click at [158, 352] on div "Shapes" at bounding box center [164, 447] width 22 height 6
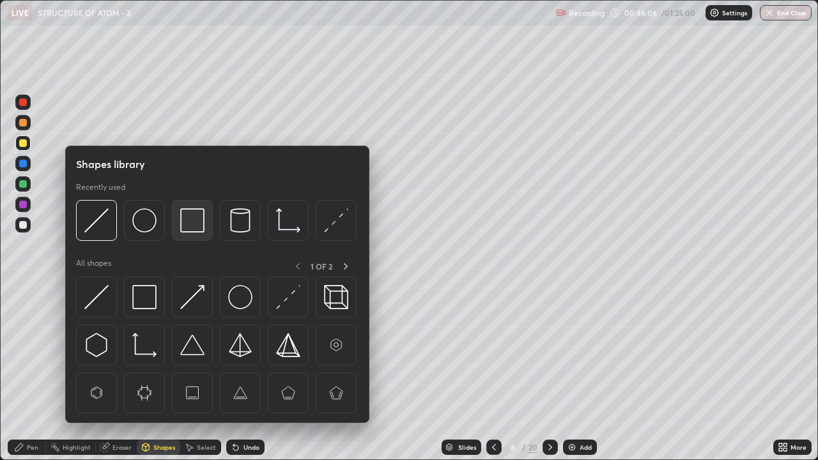
click at [194, 223] on img at bounding box center [192, 220] width 24 height 24
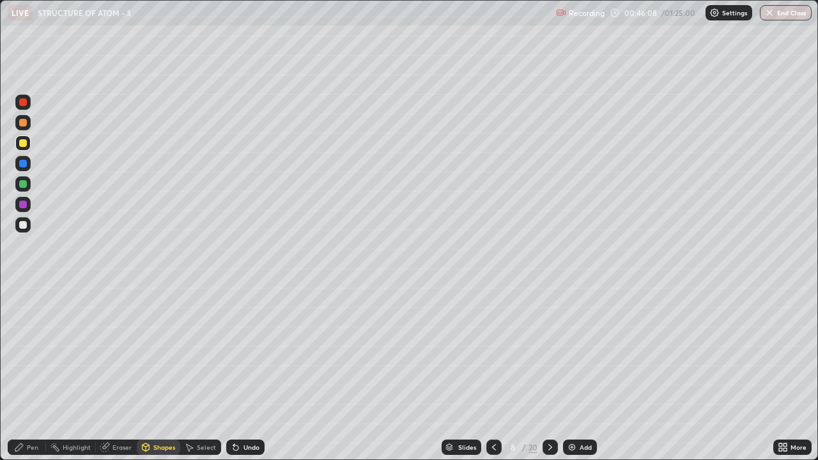
click at [33, 352] on div "Pen" at bounding box center [27, 447] width 38 height 15
click at [29, 352] on div "Pen" at bounding box center [33, 447] width 12 height 6
click at [24, 228] on div at bounding box center [23, 225] width 8 height 8
click at [118, 352] on div "Eraser" at bounding box center [121, 447] width 19 height 6
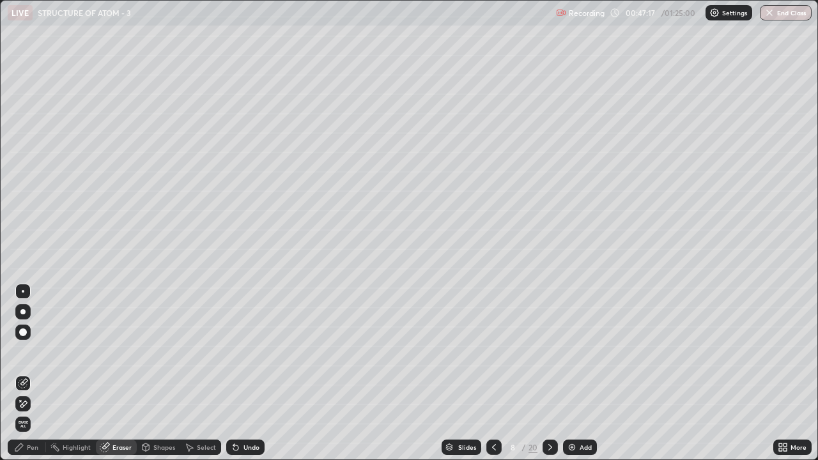
click at [29, 352] on div "Pen" at bounding box center [33, 447] width 12 height 6
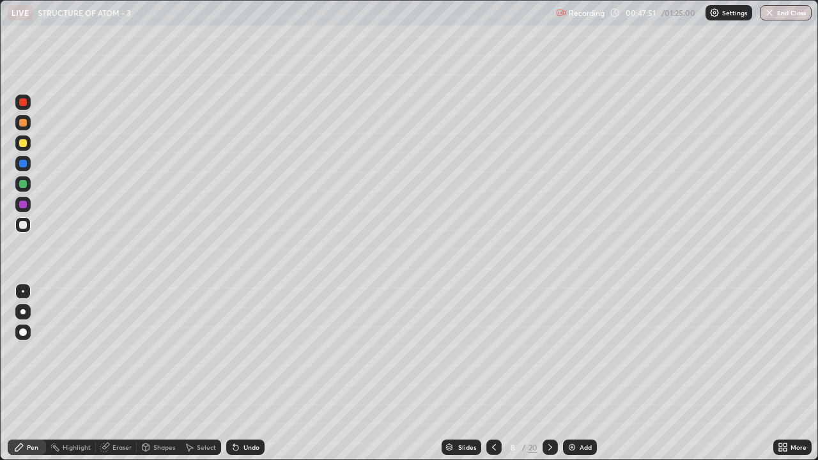
click at [73, 352] on div "Highlight" at bounding box center [77, 447] width 28 height 6
click at [27, 352] on div "Pen" at bounding box center [33, 447] width 12 height 6
click at [23, 310] on div at bounding box center [22, 311] width 5 height 5
click at [22, 312] on div at bounding box center [22, 311] width 5 height 5
click at [156, 352] on div "Shapes" at bounding box center [164, 447] width 22 height 6
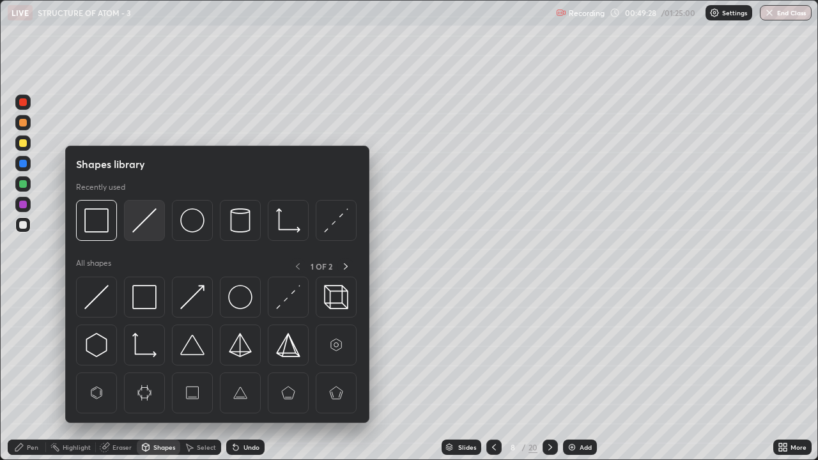
click at [142, 220] on img at bounding box center [144, 220] width 24 height 24
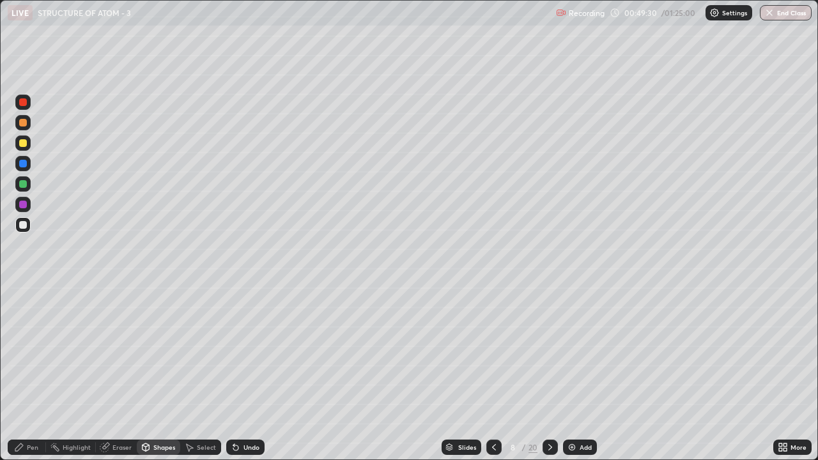
click at [72, 352] on div "Highlight" at bounding box center [77, 447] width 28 height 6
click at [25, 352] on div "Pen" at bounding box center [27, 447] width 38 height 15
click at [23, 291] on div at bounding box center [23, 291] width 3 height 3
click at [160, 352] on div "Shapes" at bounding box center [164, 447] width 22 height 6
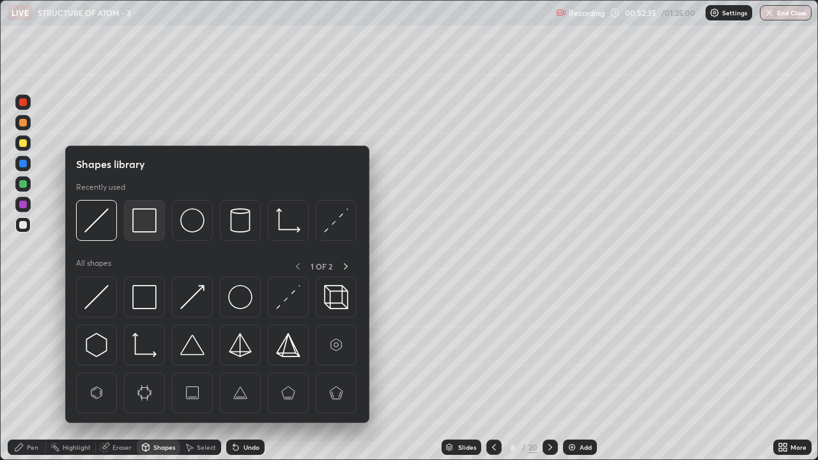
click at [148, 224] on img at bounding box center [144, 220] width 24 height 24
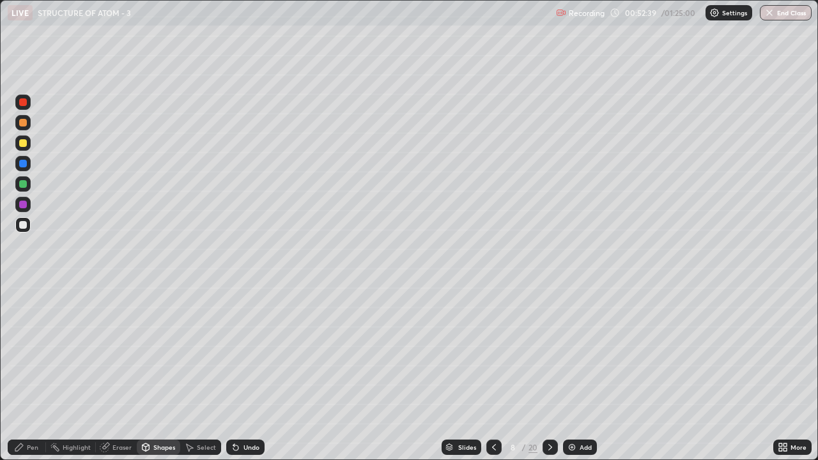
click at [161, 352] on div "Shapes" at bounding box center [164, 447] width 22 height 6
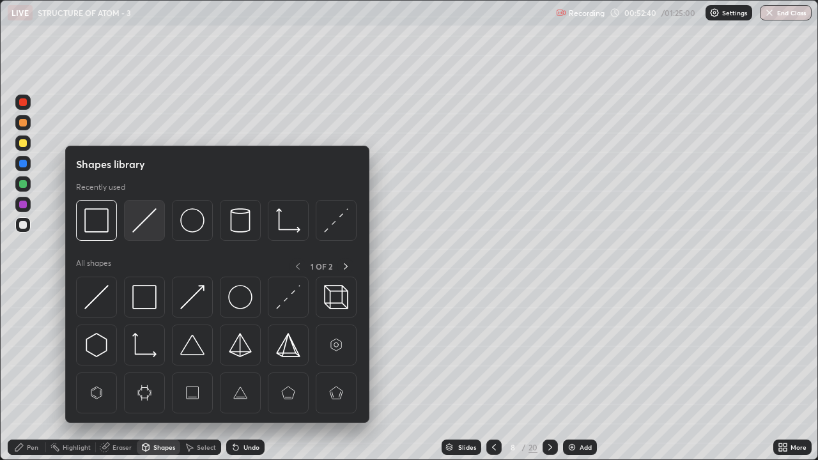
click at [143, 223] on img at bounding box center [144, 220] width 24 height 24
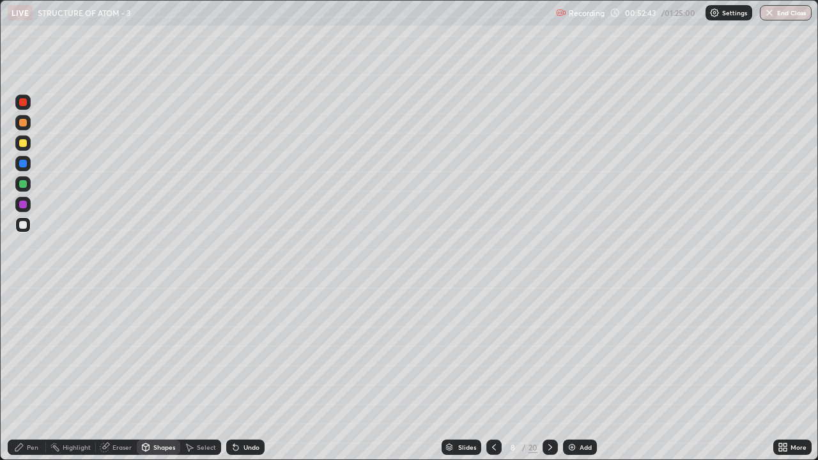
click at [30, 352] on div "Pen" at bounding box center [33, 447] width 12 height 6
click at [27, 352] on div "Pen" at bounding box center [33, 447] width 12 height 6
click at [24, 224] on div at bounding box center [23, 225] width 8 height 8
click at [116, 352] on div "Eraser" at bounding box center [121, 447] width 19 height 6
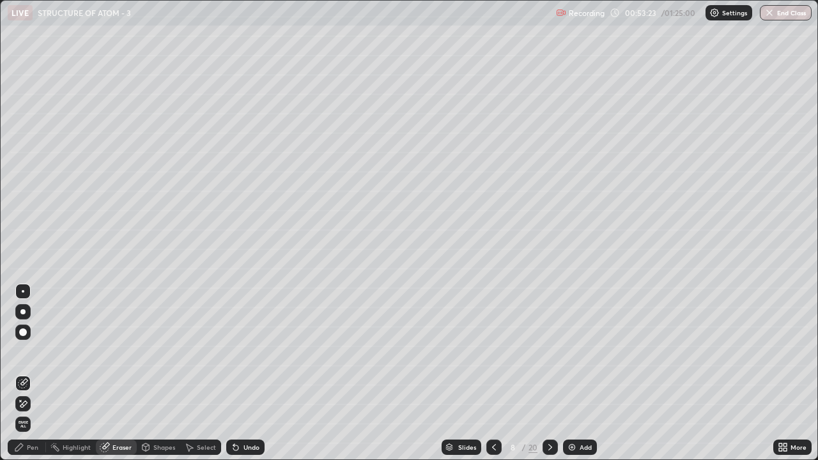
click at [30, 352] on div "Pen" at bounding box center [27, 447] width 38 height 15
click at [24, 352] on icon at bounding box center [19, 447] width 10 height 10
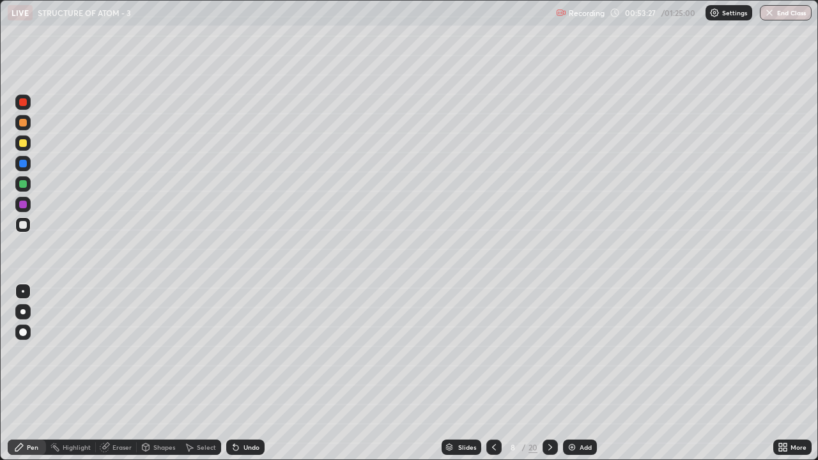
click at [158, 352] on div "Shapes" at bounding box center [164, 447] width 22 height 6
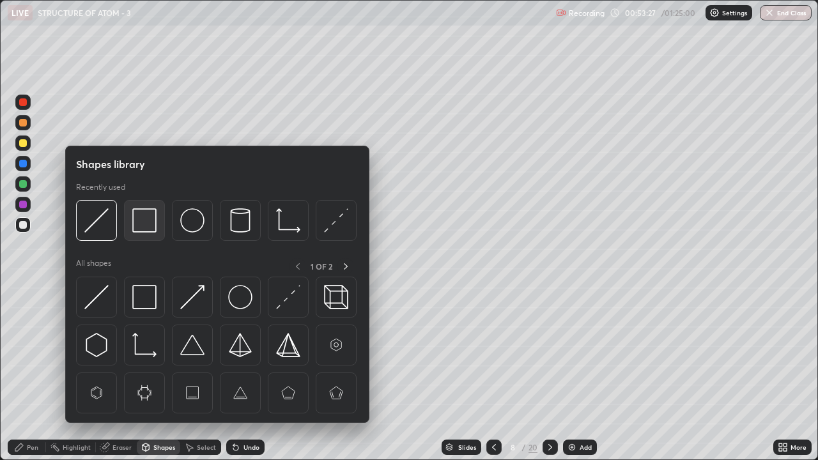
click at [148, 219] on img at bounding box center [144, 220] width 24 height 24
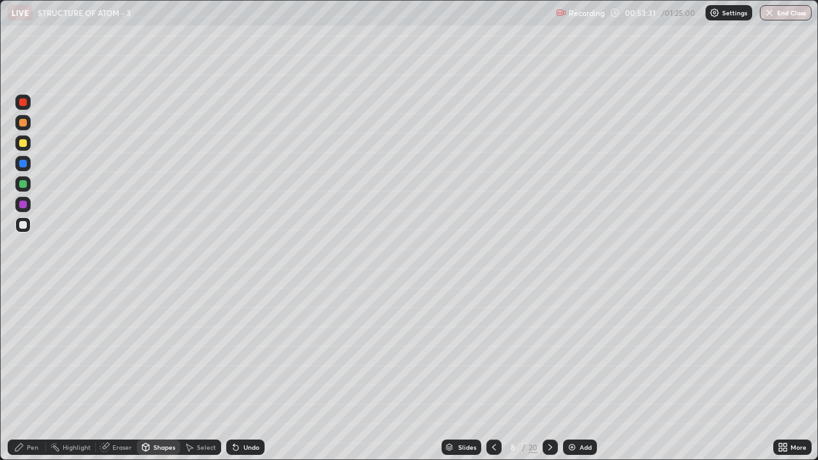
click at [31, 352] on div "Pen" at bounding box center [27, 447] width 38 height 15
click at [573, 352] on img at bounding box center [572, 447] width 10 height 10
click at [158, 352] on div "Shapes" at bounding box center [164, 447] width 22 height 6
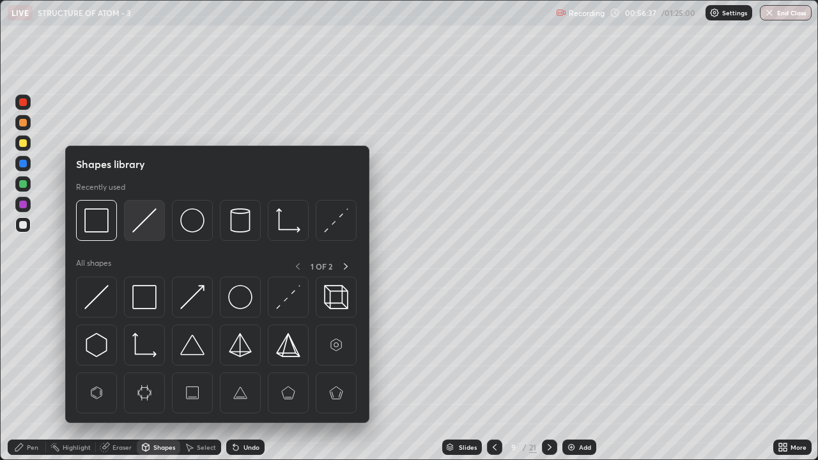
click at [144, 228] on img at bounding box center [144, 220] width 24 height 24
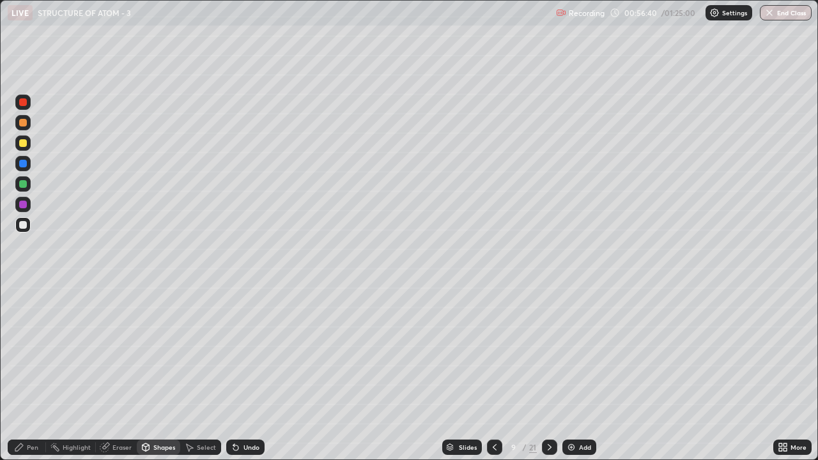
click at [29, 352] on div "Pen" at bounding box center [33, 447] width 12 height 6
click at [25, 144] on div at bounding box center [23, 143] width 8 height 8
click at [24, 141] on div at bounding box center [23, 143] width 8 height 8
click at [153, 352] on div "Shapes" at bounding box center [164, 447] width 22 height 6
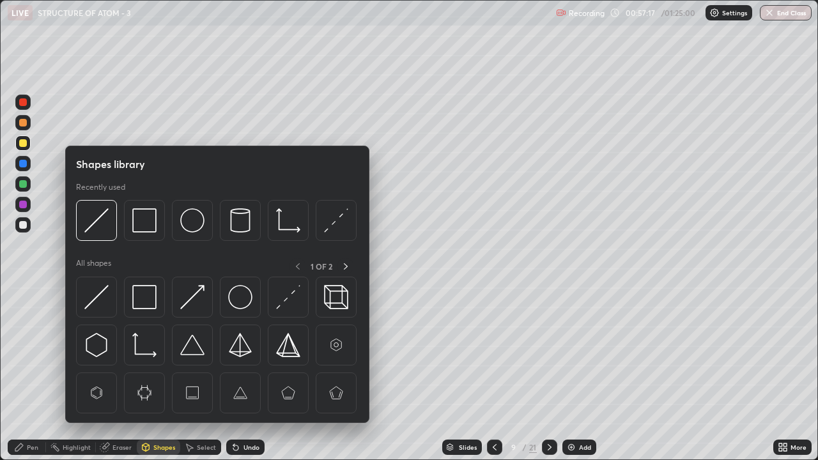
click at [31, 352] on div "Pen" at bounding box center [33, 447] width 12 height 6
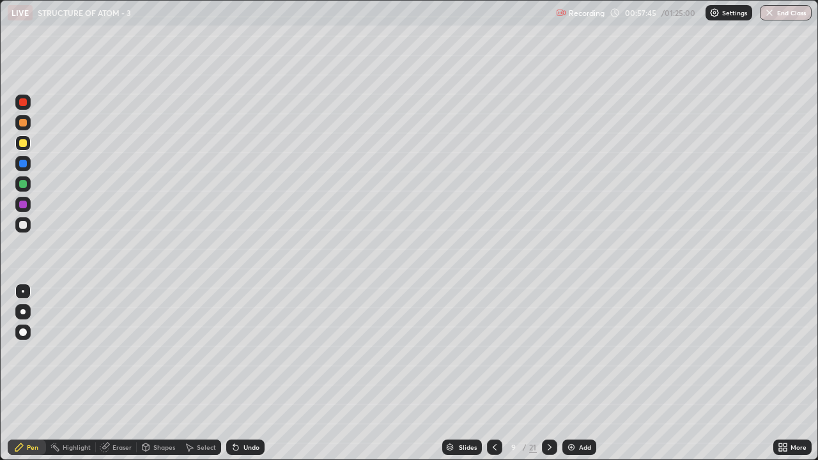
click at [20, 225] on div at bounding box center [23, 225] width 8 height 8
click at [22, 225] on div at bounding box center [23, 225] width 8 height 8
click at [20, 149] on div at bounding box center [22, 142] width 15 height 15
click at [21, 144] on div at bounding box center [23, 143] width 8 height 8
click at [117, 352] on div "Eraser" at bounding box center [121, 447] width 19 height 6
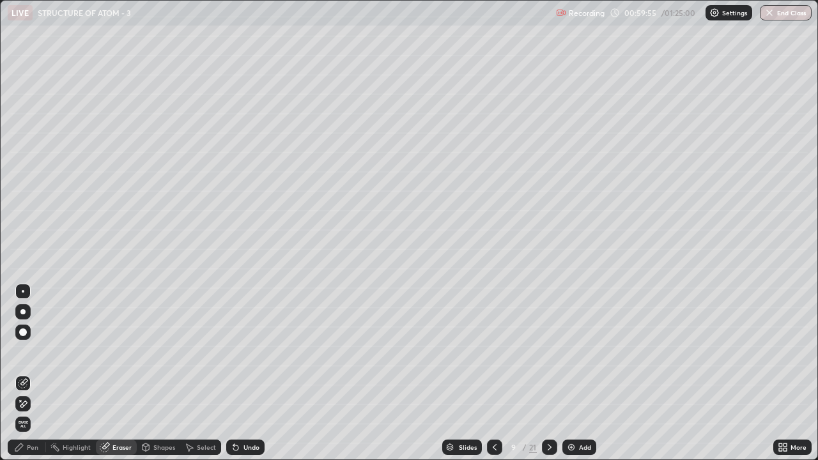
click at [28, 352] on div "Pen" at bounding box center [33, 447] width 12 height 6
click at [34, 352] on div "Pen" at bounding box center [33, 447] width 12 height 6
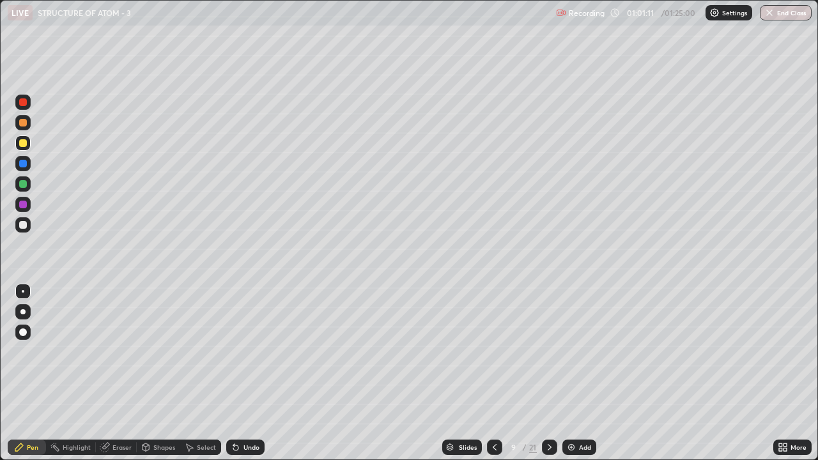
click at [546, 352] on icon at bounding box center [550, 447] width 10 height 10
click at [566, 352] on img at bounding box center [571, 447] width 10 height 10
click at [22, 226] on div at bounding box center [23, 225] width 8 height 8
click at [22, 228] on div at bounding box center [23, 225] width 8 height 8
click at [23, 313] on div at bounding box center [22, 311] width 5 height 5
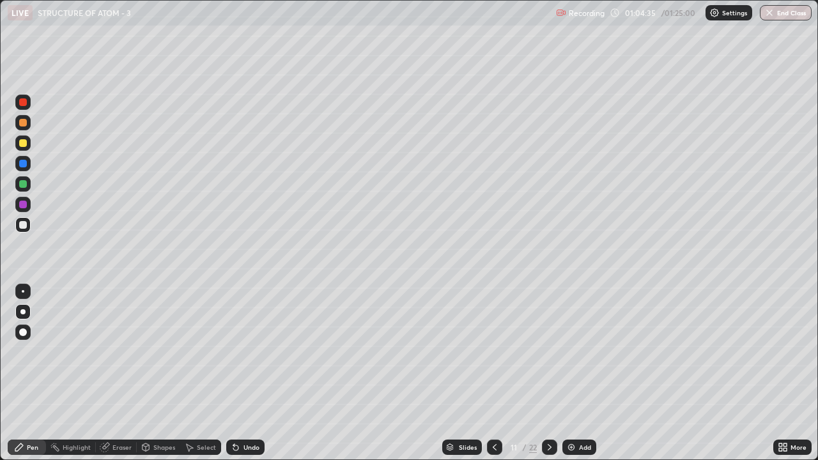
click at [21, 146] on div at bounding box center [23, 143] width 8 height 8
click at [118, 352] on div "Eraser" at bounding box center [121, 447] width 19 height 6
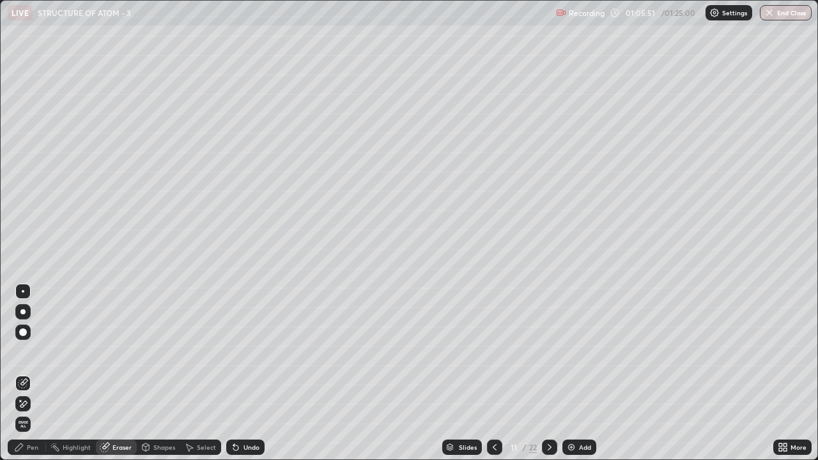
click at [27, 352] on div "Pen" at bounding box center [33, 447] width 12 height 6
click at [31, 352] on div "Pen" at bounding box center [33, 447] width 12 height 6
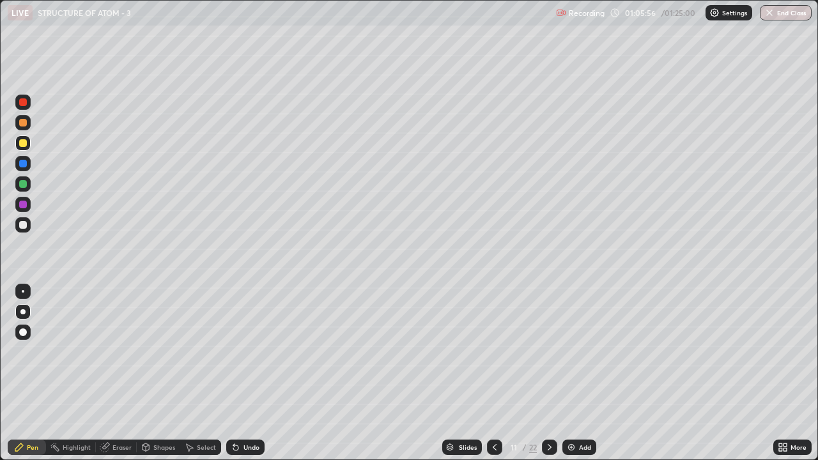
click at [122, 352] on div "Eraser" at bounding box center [121, 447] width 19 height 6
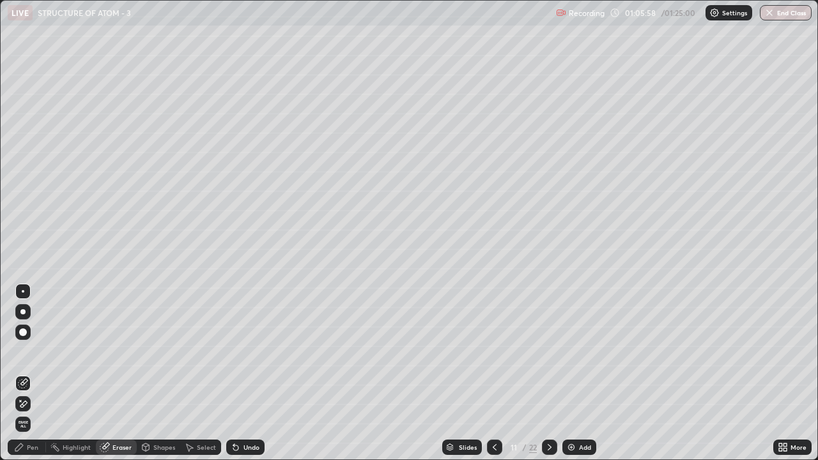
click at [33, 352] on div "Pen" at bounding box center [33, 447] width 12 height 6
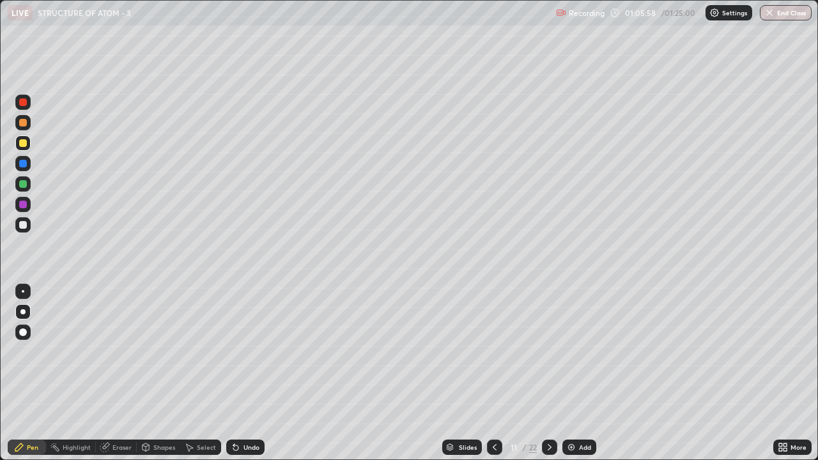
click at [31, 352] on div "Pen" at bounding box center [33, 447] width 12 height 6
click at [121, 352] on div "Eraser" at bounding box center [121, 447] width 19 height 6
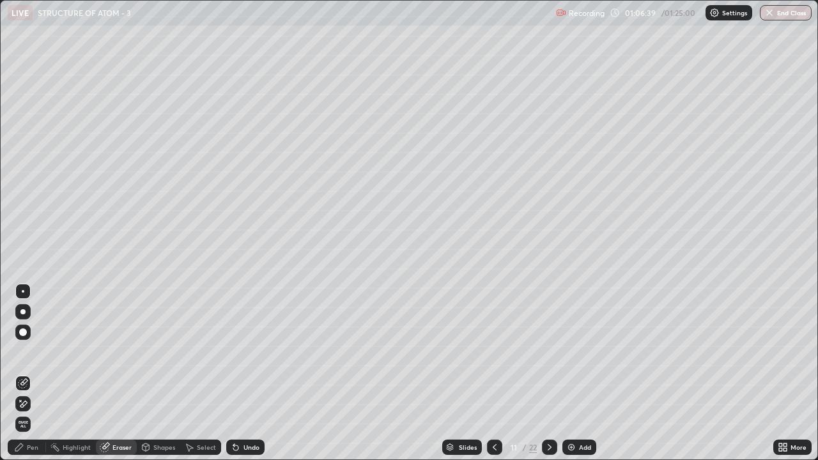
click at [35, 352] on div "Pen" at bounding box center [33, 447] width 12 height 6
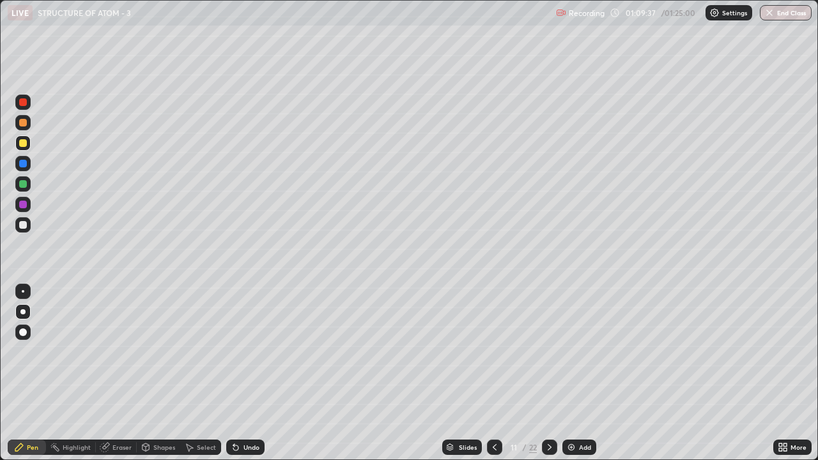
click at [551, 352] on div at bounding box center [549, 447] width 15 height 15
click at [493, 352] on icon at bounding box center [495, 447] width 10 height 10
click at [576, 352] on div "Add" at bounding box center [579, 447] width 34 height 15
click at [160, 352] on div "Shapes" at bounding box center [164, 447] width 22 height 6
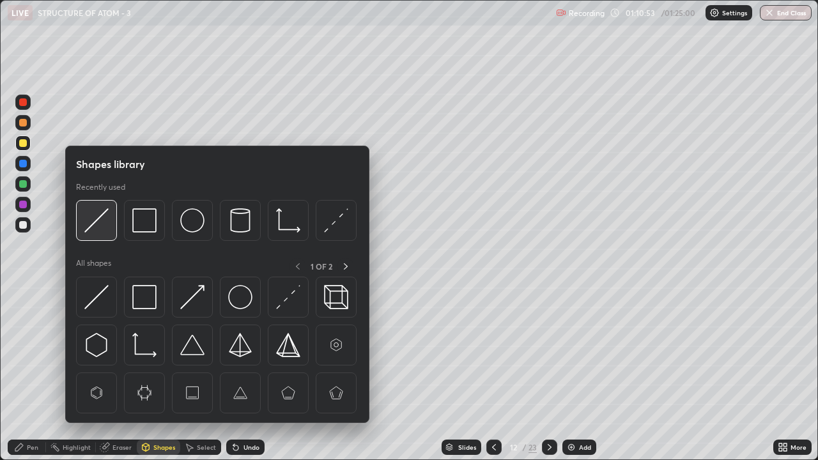
click at [102, 226] on img at bounding box center [96, 220] width 24 height 24
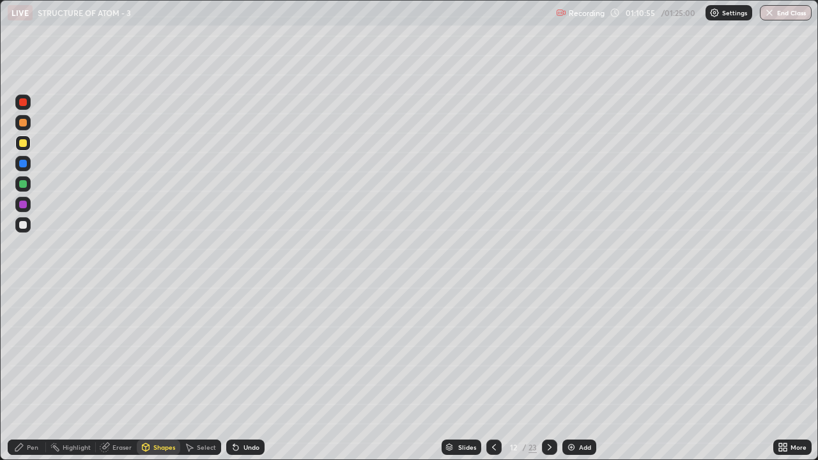
click at [159, 352] on div "Shapes" at bounding box center [164, 447] width 22 height 6
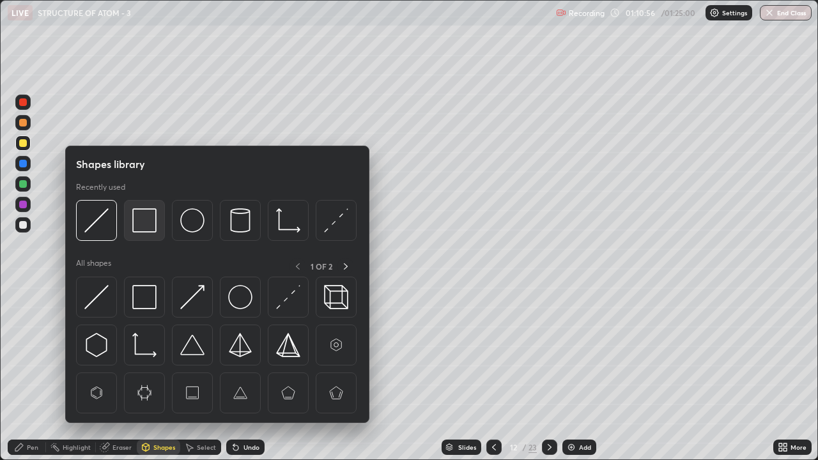
click at [143, 222] on img at bounding box center [144, 220] width 24 height 24
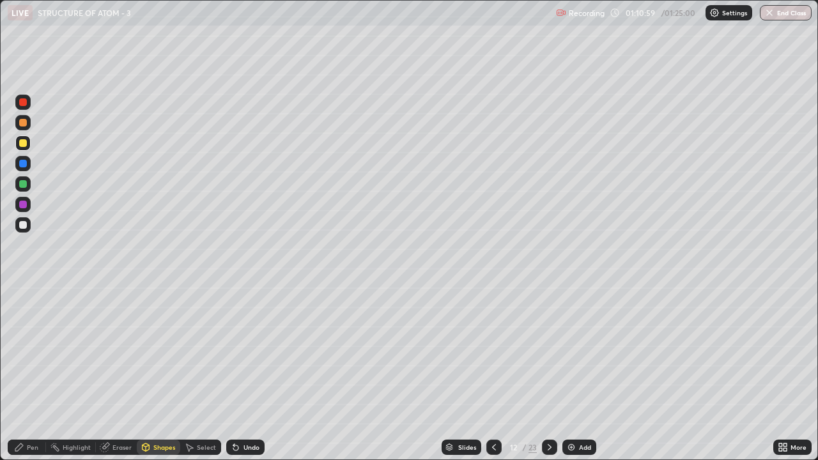
click at [33, 352] on div "Pen" at bounding box center [33, 447] width 12 height 6
click at [23, 291] on div at bounding box center [23, 291] width 3 height 3
click at [22, 291] on div at bounding box center [23, 291] width 3 height 3
click at [119, 352] on div "Eraser" at bounding box center [121, 447] width 19 height 6
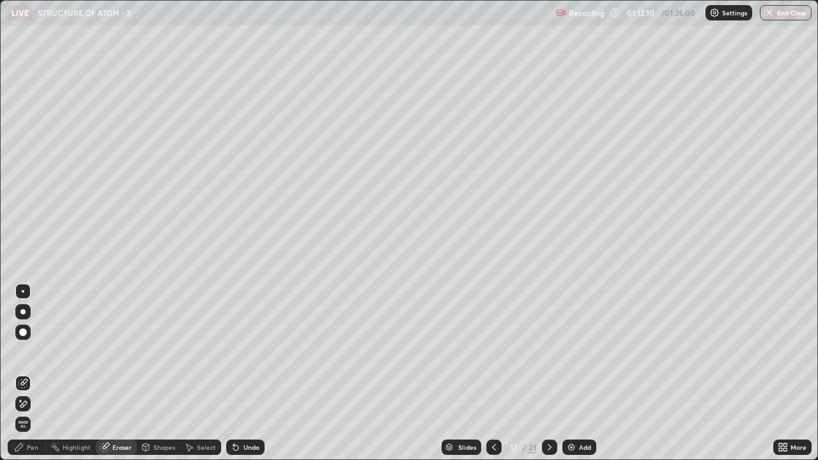
click at [32, 352] on div "Pen" at bounding box center [33, 447] width 12 height 6
click at [28, 352] on div "Pen" at bounding box center [33, 447] width 12 height 6
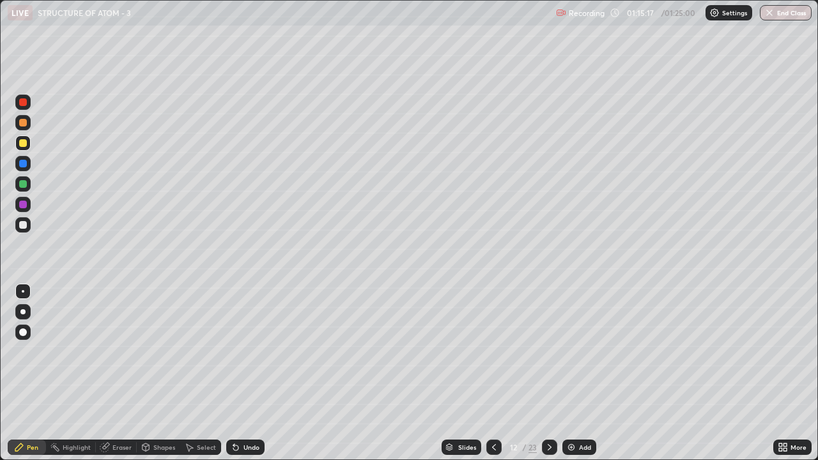
click at [159, 352] on div "Shapes" at bounding box center [164, 447] width 22 height 6
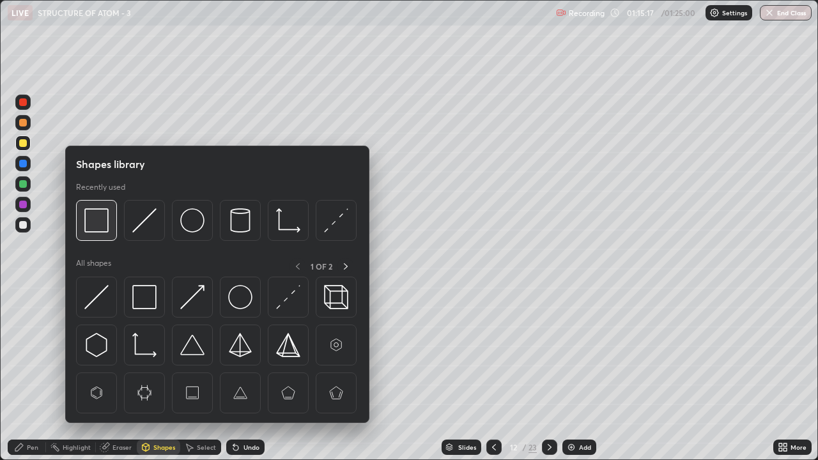
click at [100, 219] on img at bounding box center [96, 220] width 24 height 24
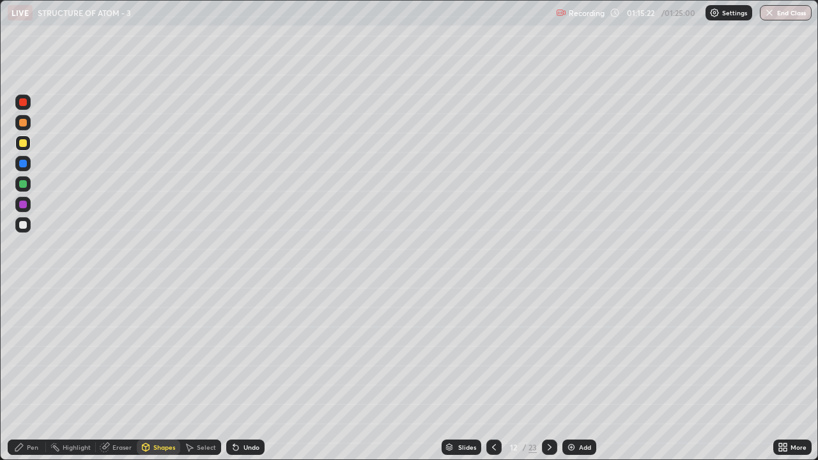
click at [29, 352] on div "Pen" at bounding box center [33, 447] width 12 height 6
click at [786, 9] on button "End Class" at bounding box center [786, 12] width 52 height 15
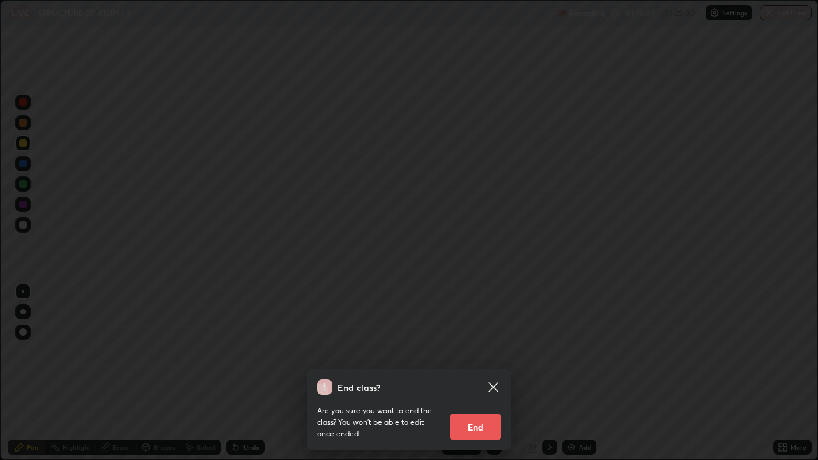
click at [475, 352] on button "End" at bounding box center [475, 427] width 51 height 26
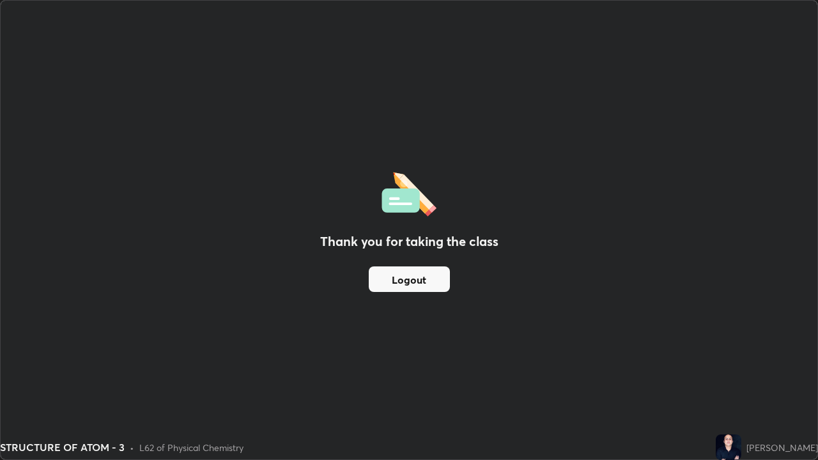
click at [404, 286] on button "Logout" at bounding box center [409, 280] width 81 height 26
click at [396, 281] on button "Logout" at bounding box center [409, 280] width 81 height 26
